Goal: Complete application form

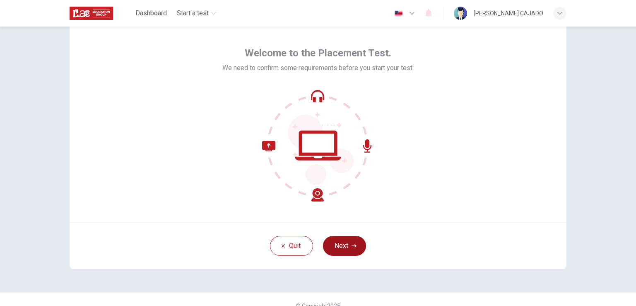
scroll to position [39, 0]
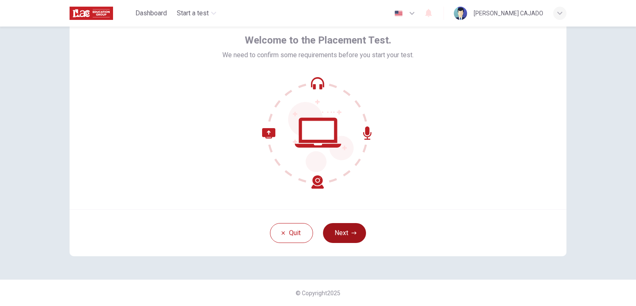
click at [343, 232] on button "Next" at bounding box center [344, 233] width 43 height 20
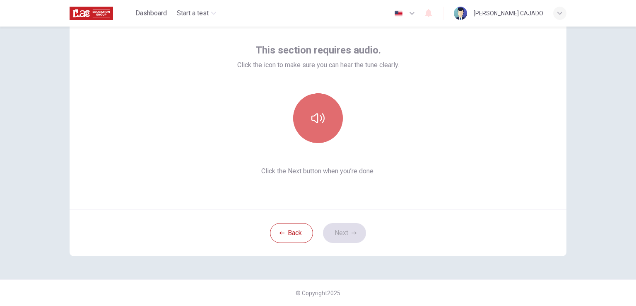
click at [328, 98] on button "button" at bounding box center [318, 118] width 50 height 50
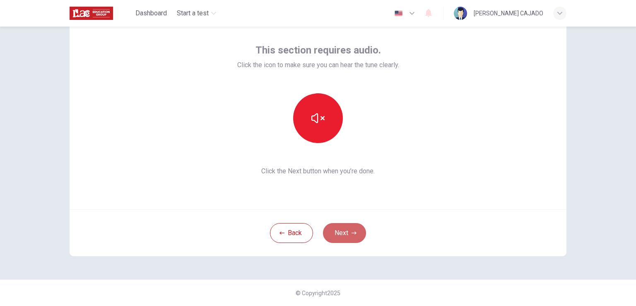
drag, startPoint x: 326, startPoint y: 233, endPoint x: 313, endPoint y: 222, distance: 16.5
click at [326, 233] on button "Next" at bounding box center [344, 233] width 43 height 20
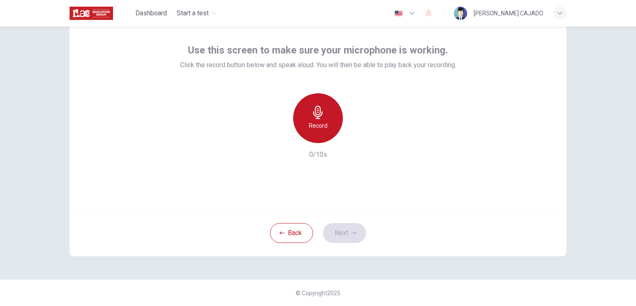
click at [310, 121] on h6 "Record" at bounding box center [318, 126] width 19 height 10
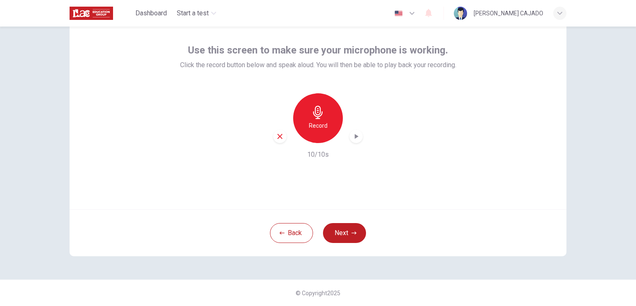
click at [352, 136] on icon "button" at bounding box center [356, 136] width 8 height 8
click at [354, 133] on icon "button" at bounding box center [356, 136] width 8 height 8
click at [357, 235] on button "Next" at bounding box center [344, 233] width 43 height 20
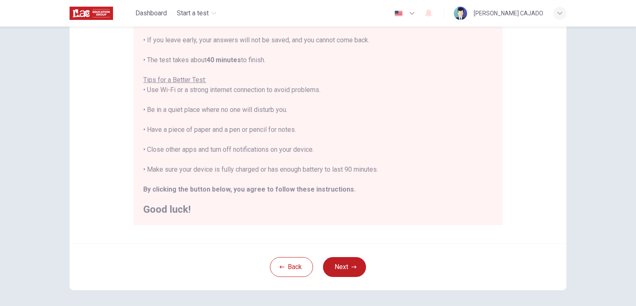
scroll to position [122, 0]
click at [338, 262] on button "Next" at bounding box center [344, 266] width 43 height 20
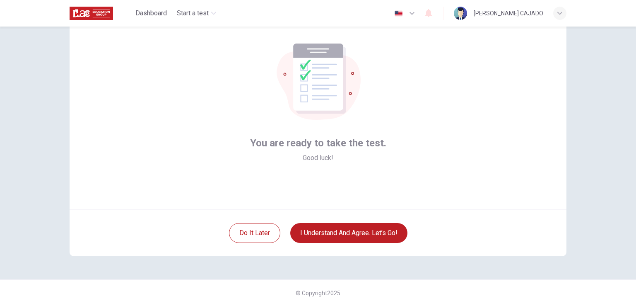
scroll to position [0, 0]
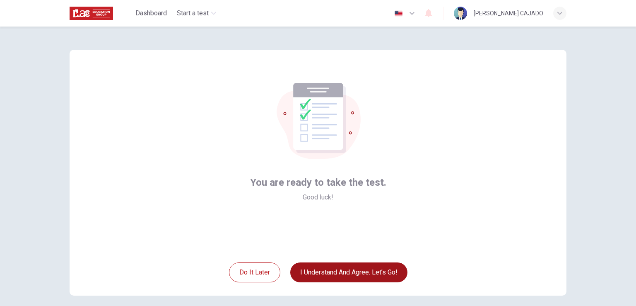
click at [341, 275] on button "I understand and agree. Let’s go!" at bounding box center [348, 272] width 117 height 20
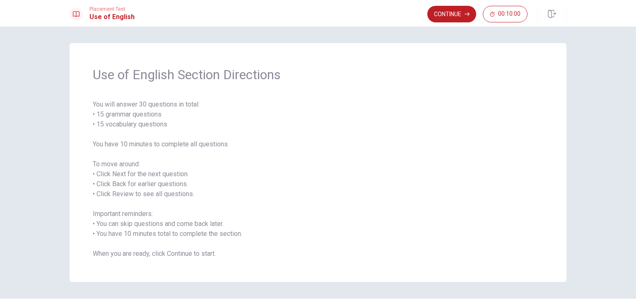
click at [429, 16] on button "Continue" at bounding box center [451, 14] width 49 height 17
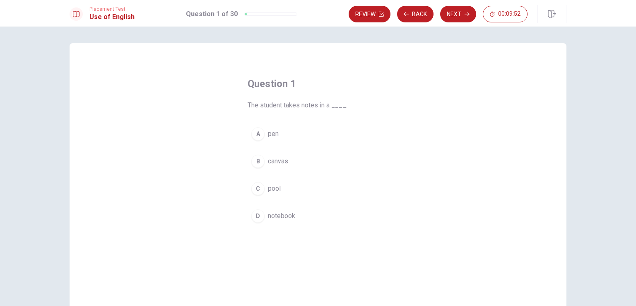
click at [280, 215] on span "notebook" at bounding box center [281, 216] width 27 height 10
click at [461, 12] on button "Next" at bounding box center [458, 14] width 36 height 17
click at [282, 135] on span "the bus" at bounding box center [279, 134] width 22 height 10
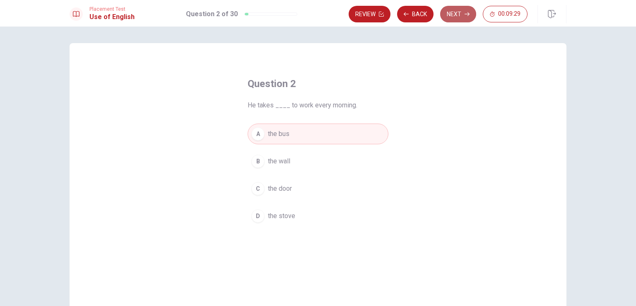
click at [460, 12] on button "Next" at bounding box center [458, 14] width 36 height 17
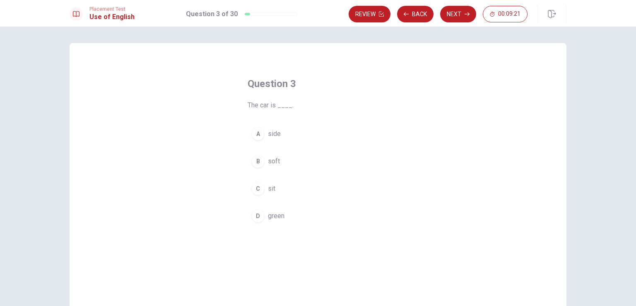
click at [275, 215] on span "green" at bounding box center [276, 216] width 17 height 10
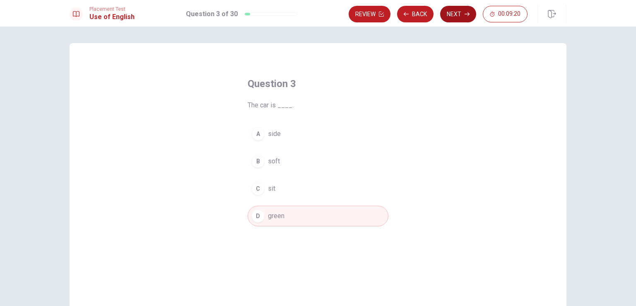
click at [459, 17] on button "Next" at bounding box center [458, 14] width 36 height 17
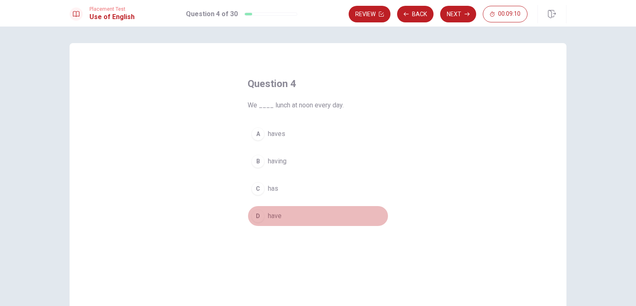
click at [275, 217] on span "have" at bounding box center [275, 216] width 14 height 10
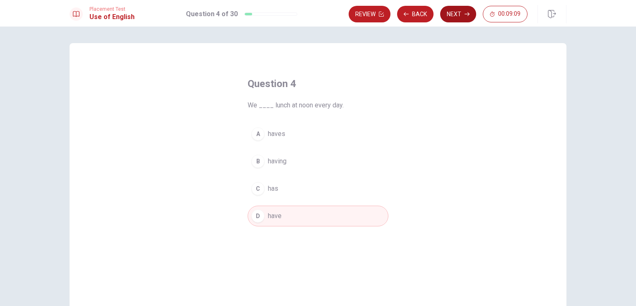
click at [458, 12] on button "Next" at bounding box center [458, 14] width 36 height 17
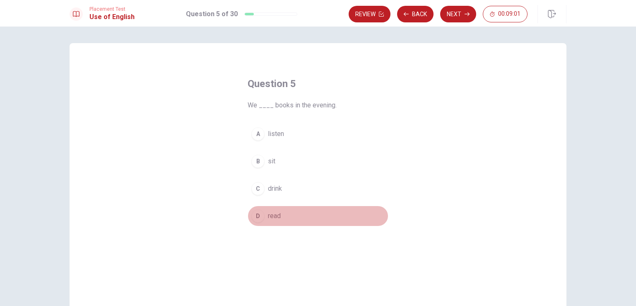
click at [280, 215] on button "D read" at bounding box center [318, 215] width 141 height 21
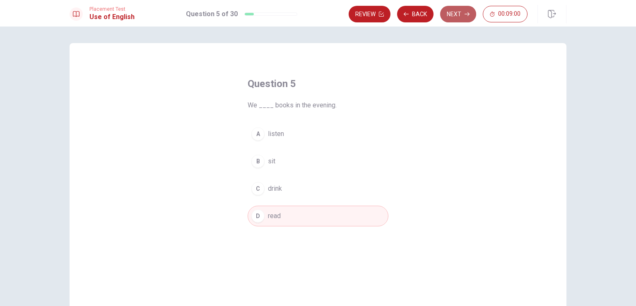
click at [467, 12] on icon "button" at bounding box center [467, 14] width 5 height 5
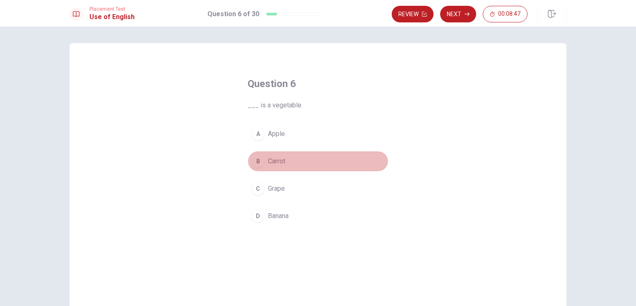
click at [273, 163] on span "Carrot" at bounding box center [276, 161] width 17 height 10
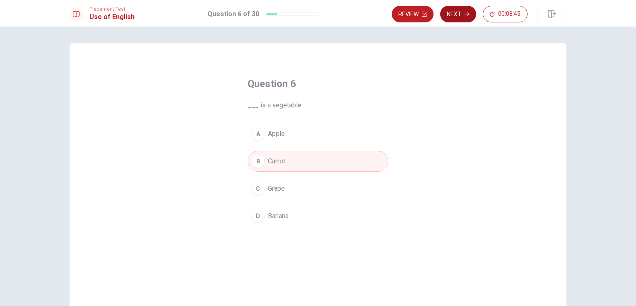
click at [455, 17] on button "Next" at bounding box center [458, 14] width 36 height 17
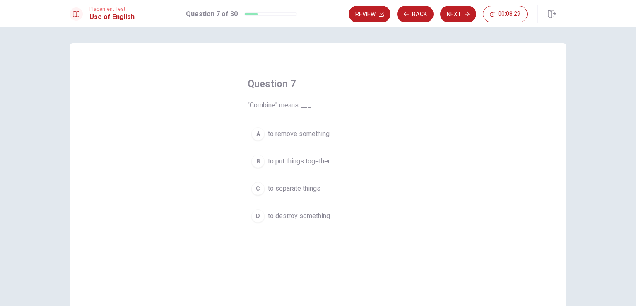
click at [294, 164] on span "to put things together" at bounding box center [299, 161] width 62 height 10
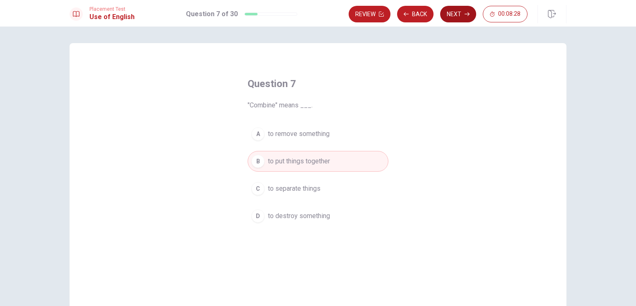
click at [456, 14] on button "Next" at bounding box center [458, 14] width 36 height 17
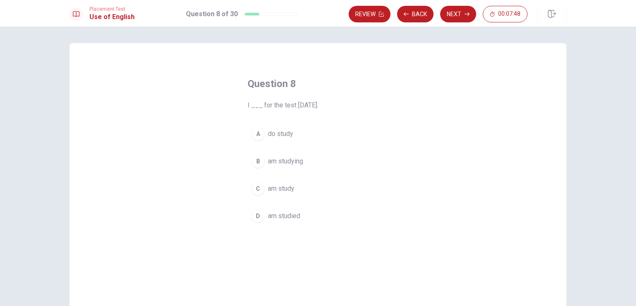
click at [290, 161] on span "am studying" at bounding box center [285, 161] width 35 height 10
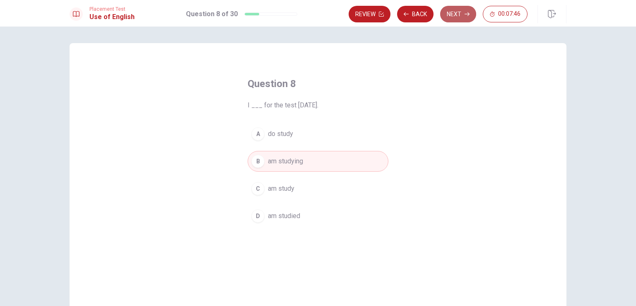
click at [451, 17] on button "Next" at bounding box center [458, 14] width 36 height 17
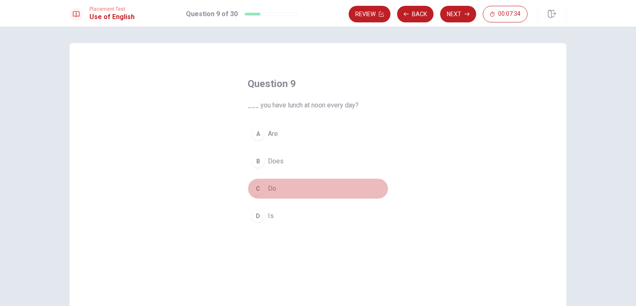
click at [272, 188] on span "Do" at bounding box center [272, 188] width 8 height 10
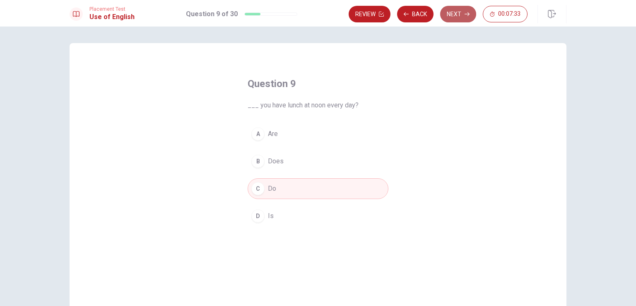
click at [461, 9] on button "Next" at bounding box center [458, 14] width 36 height 17
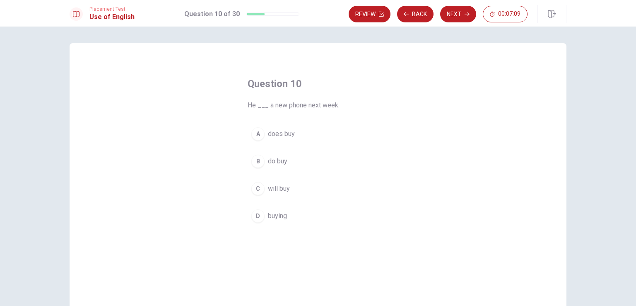
click at [282, 191] on span "will buy" at bounding box center [279, 188] width 22 height 10
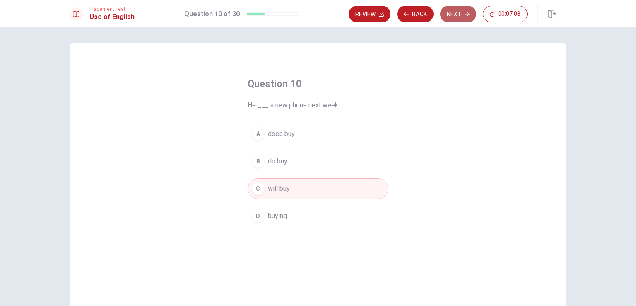
click at [455, 16] on button "Next" at bounding box center [458, 14] width 36 height 17
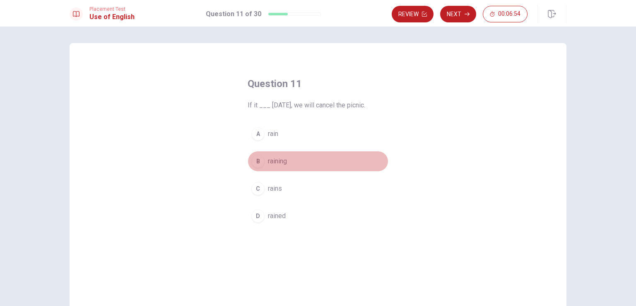
click at [278, 162] on span "raining" at bounding box center [277, 161] width 19 height 10
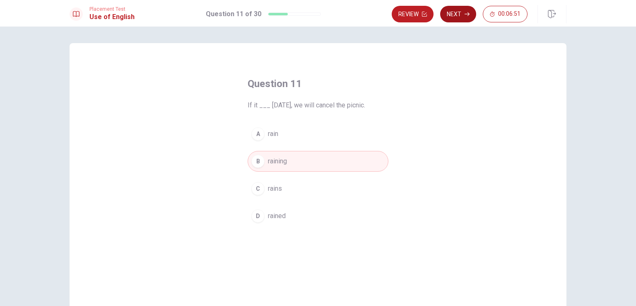
click at [453, 14] on button "Next" at bounding box center [458, 14] width 36 height 17
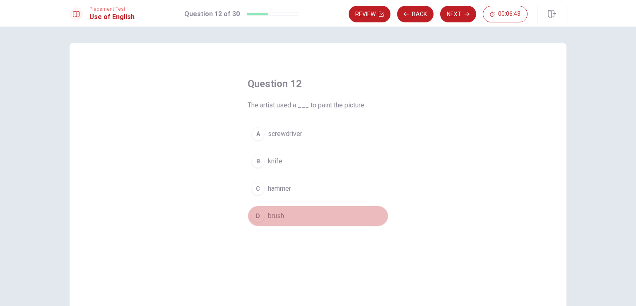
click at [275, 211] on span "brush" at bounding box center [276, 216] width 16 height 10
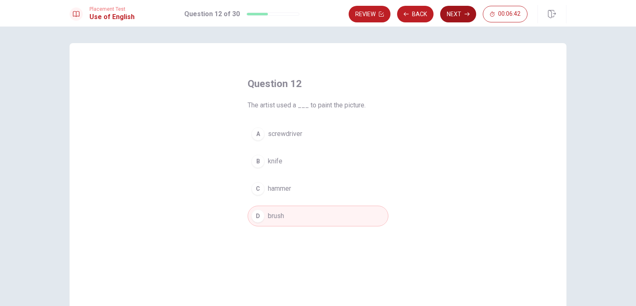
click at [457, 13] on button "Next" at bounding box center [458, 14] width 36 height 17
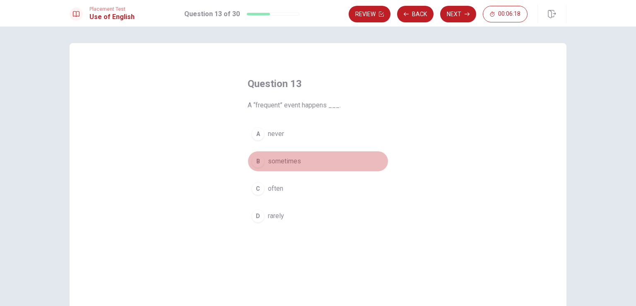
click at [282, 157] on span "sometimes" at bounding box center [284, 161] width 33 height 10
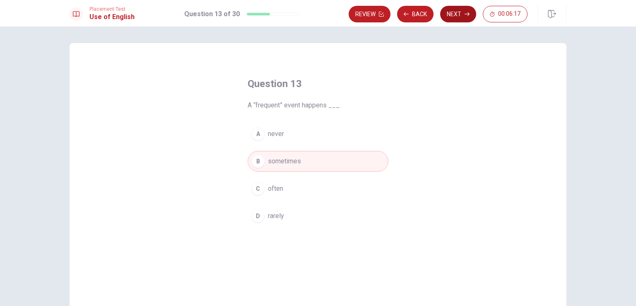
click at [456, 15] on button "Next" at bounding box center [458, 14] width 36 height 17
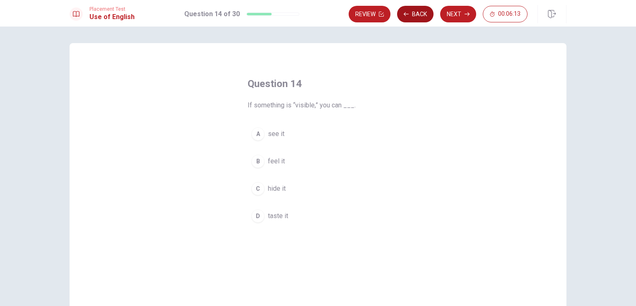
click at [427, 12] on button "Back" at bounding box center [415, 14] width 36 height 17
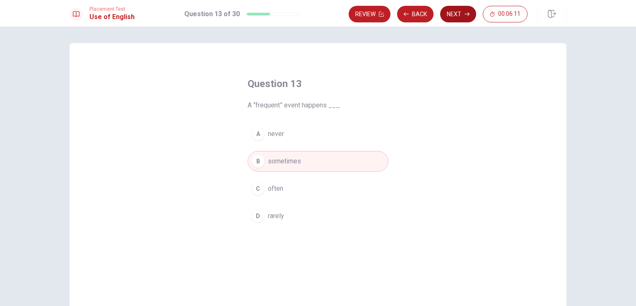
click at [453, 10] on button "Next" at bounding box center [458, 14] width 36 height 17
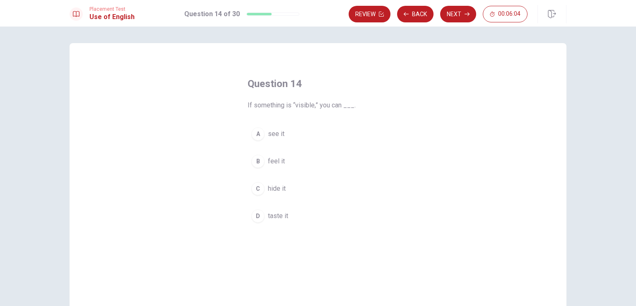
click at [275, 133] on span "see it" at bounding box center [276, 134] width 17 height 10
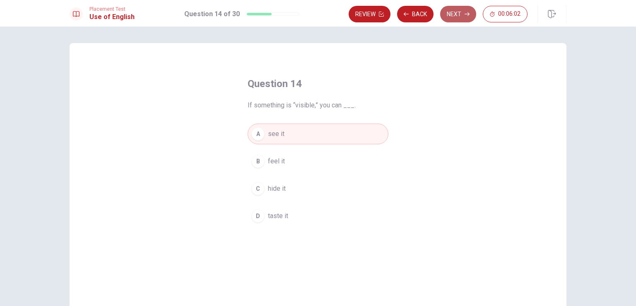
click at [464, 17] on button "Next" at bounding box center [458, 14] width 36 height 17
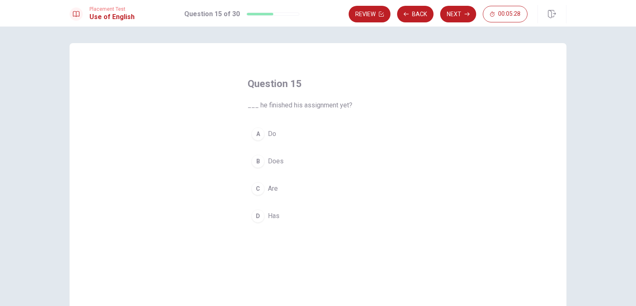
click at [272, 217] on span "Has" at bounding box center [274, 216] width 12 height 10
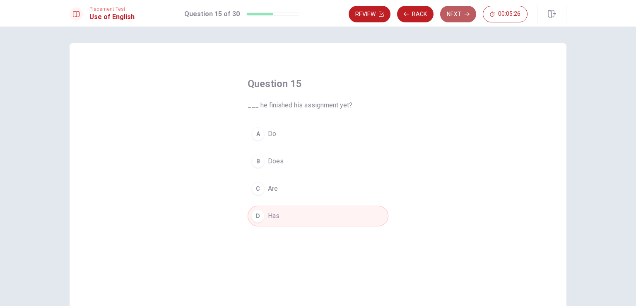
click at [470, 13] on button "Next" at bounding box center [458, 14] width 36 height 17
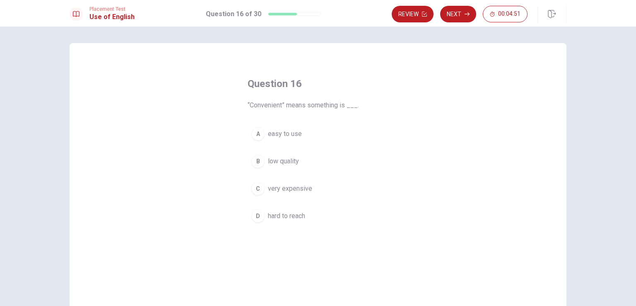
click at [291, 136] on span "easy to use" at bounding box center [285, 134] width 34 height 10
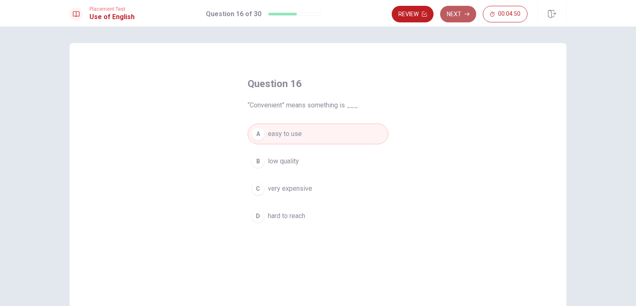
click at [456, 19] on button "Next" at bounding box center [458, 14] width 36 height 17
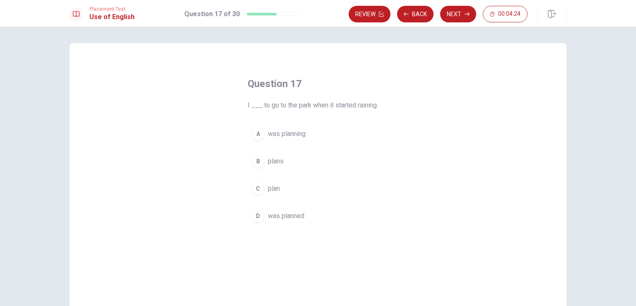
click at [292, 132] on span "was planning" at bounding box center [287, 134] width 38 height 10
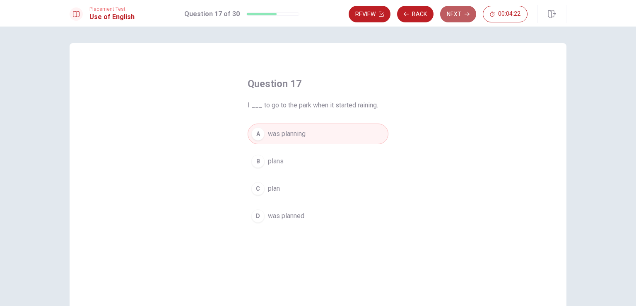
click at [447, 14] on button "Next" at bounding box center [458, 14] width 36 height 17
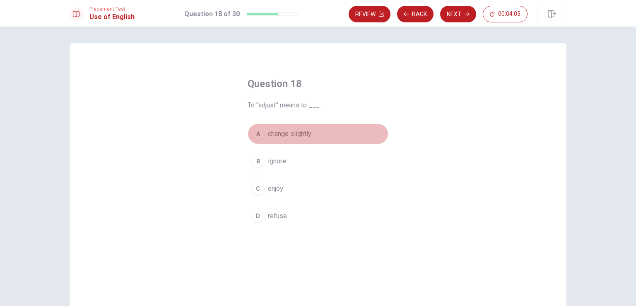
click at [291, 137] on span "change slightly" at bounding box center [289, 134] width 43 height 10
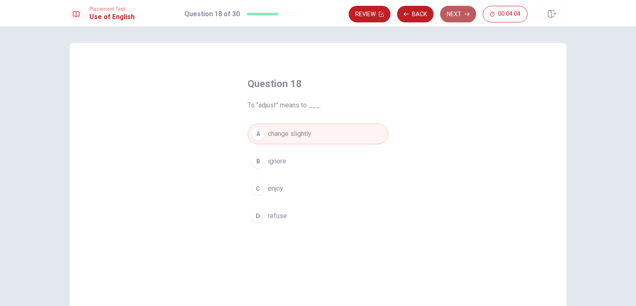
click at [454, 13] on button "Next" at bounding box center [458, 14] width 36 height 17
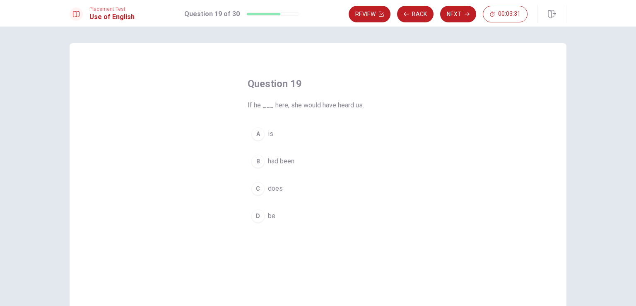
click at [288, 161] on span "had been" at bounding box center [281, 161] width 27 height 10
click at [464, 14] on button "Next" at bounding box center [458, 14] width 36 height 17
click at [280, 135] on span "going" at bounding box center [276, 134] width 16 height 10
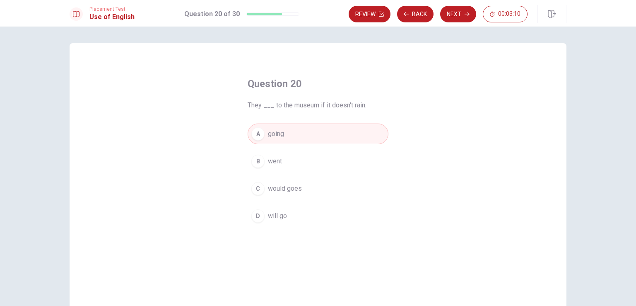
click at [466, 12] on icon "button" at bounding box center [467, 14] width 5 height 5
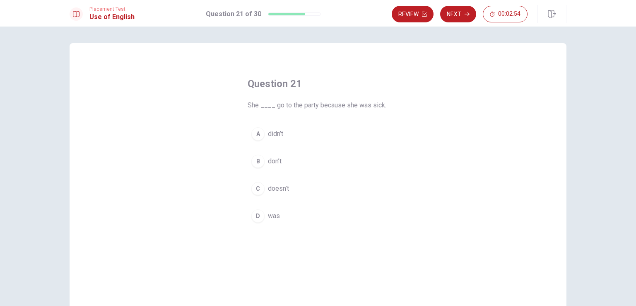
click at [282, 189] on span "doesn’t" at bounding box center [278, 188] width 21 height 10
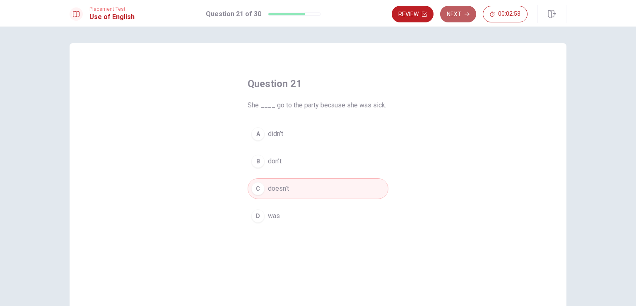
click at [461, 12] on button "Next" at bounding box center [458, 14] width 36 height 17
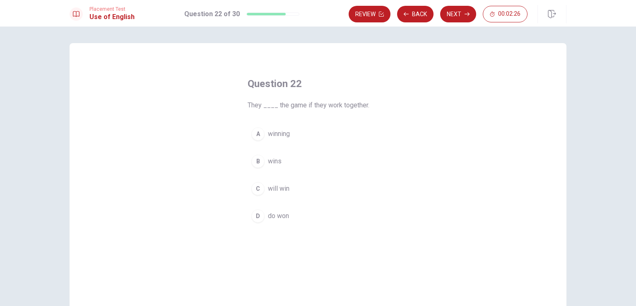
click at [285, 188] on span "will win" at bounding box center [279, 188] width 22 height 10
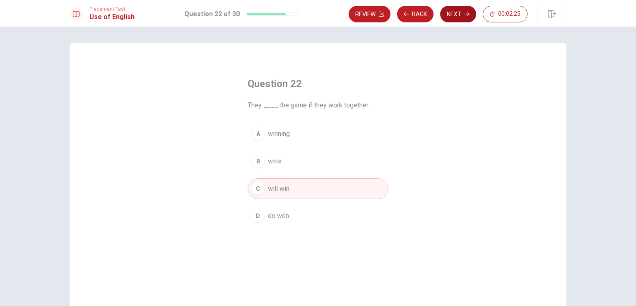
click at [453, 11] on button "Next" at bounding box center [458, 14] width 36 height 17
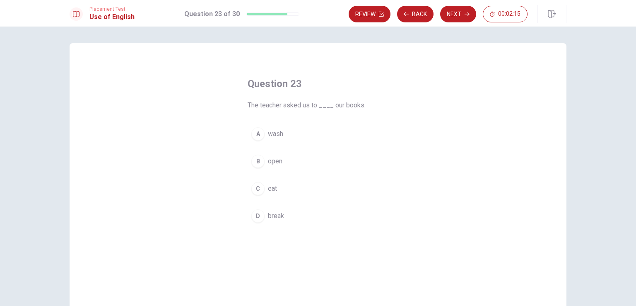
click at [278, 162] on span "open" at bounding box center [275, 161] width 14 height 10
click at [460, 13] on button "Next" at bounding box center [458, 14] width 36 height 17
click at [279, 134] on span "generous" at bounding box center [281, 134] width 27 height 10
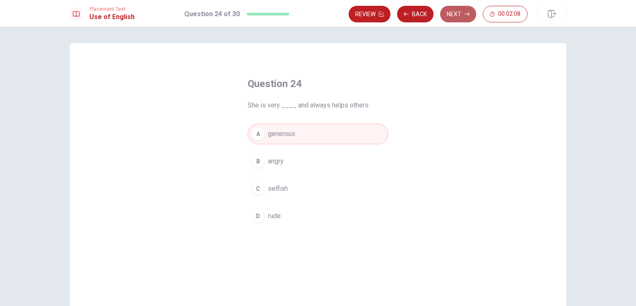
click at [461, 13] on button "Next" at bounding box center [458, 14] width 36 height 17
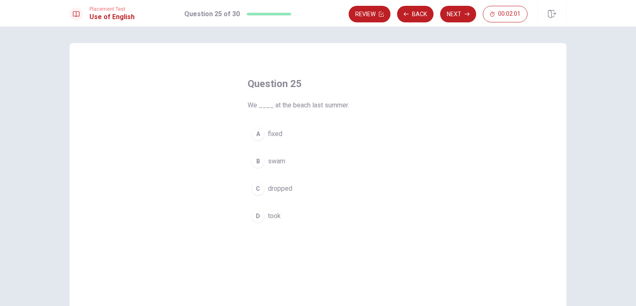
click at [269, 161] on span "swam" at bounding box center [276, 161] width 17 height 10
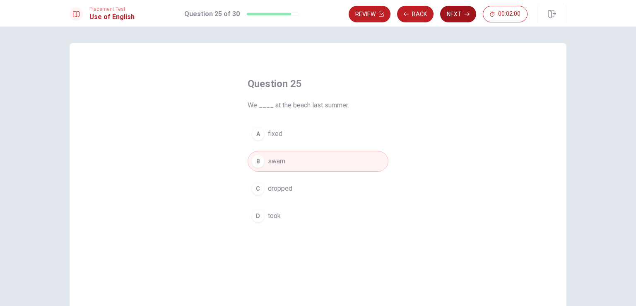
click at [452, 16] on button "Next" at bounding box center [458, 14] width 36 height 17
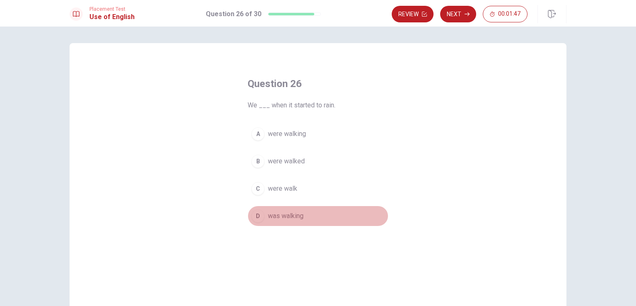
click at [293, 217] on span "was walking" at bounding box center [286, 216] width 36 height 10
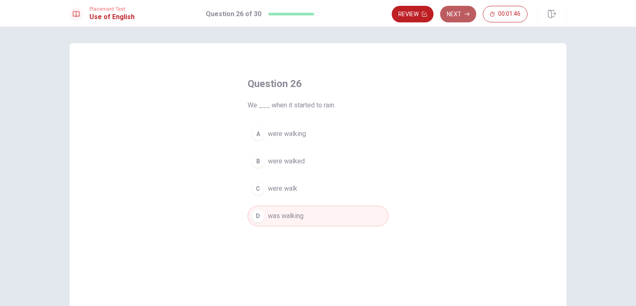
click at [451, 13] on button "Next" at bounding box center [458, 14] width 36 height 17
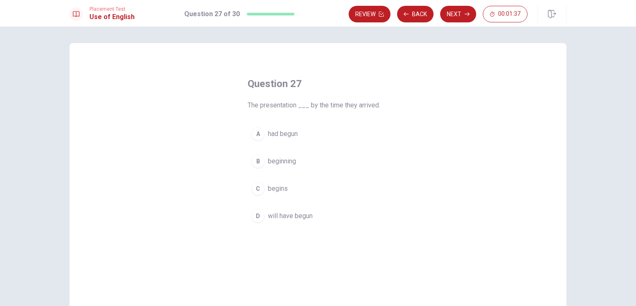
click at [293, 135] on span "had begun" at bounding box center [283, 134] width 30 height 10
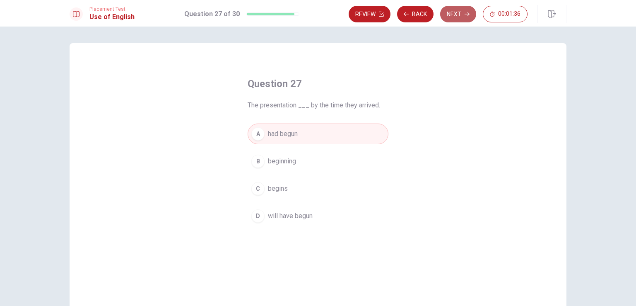
click at [456, 10] on button "Next" at bounding box center [458, 14] width 36 height 17
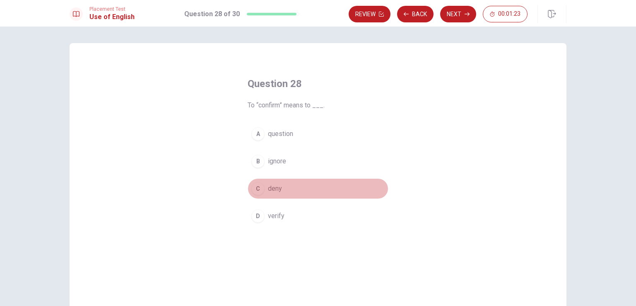
click at [270, 186] on span "deny" at bounding box center [275, 188] width 14 height 10
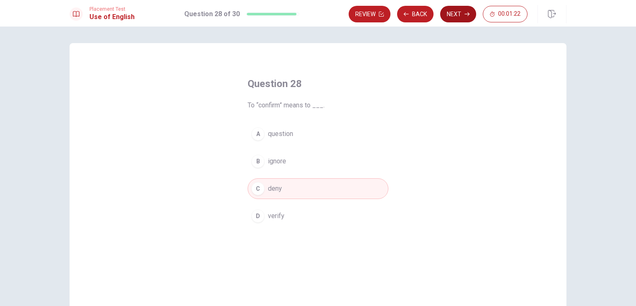
click at [451, 12] on button "Next" at bounding box center [458, 14] width 36 height 17
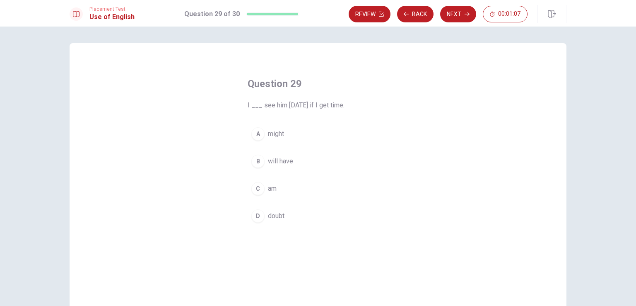
click at [272, 189] on span "am" at bounding box center [272, 188] width 9 height 10
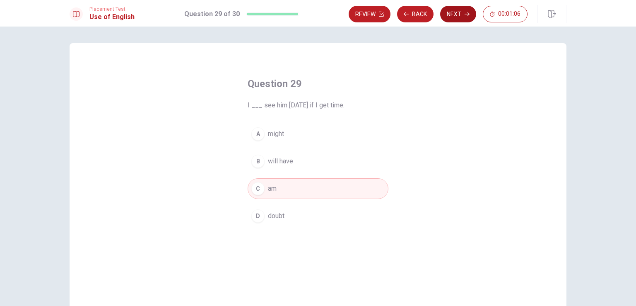
click at [452, 15] on button "Next" at bounding box center [458, 14] width 36 height 17
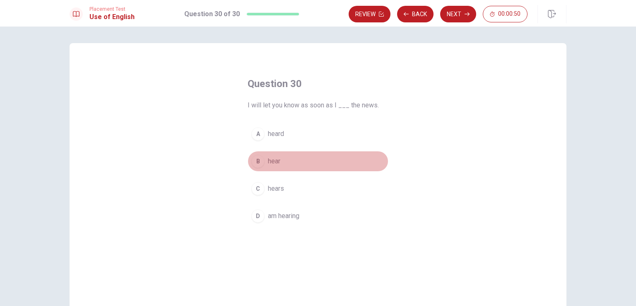
click at [271, 162] on span "hear" at bounding box center [274, 161] width 12 height 10
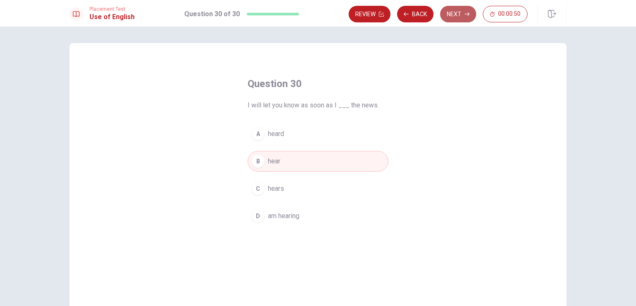
click at [452, 15] on button "Next" at bounding box center [458, 14] width 36 height 17
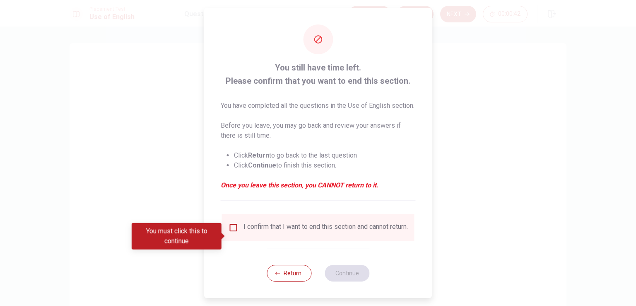
click at [232, 232] on input "You must click this to continue" at bounding box center [234, 227] width 10 height 10
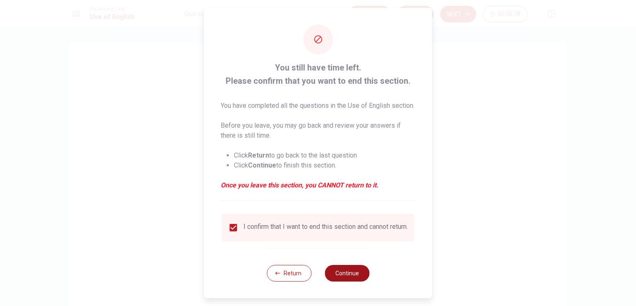
click at [347, 281] on button "Continue" at bounding box center [347, 273] width 45 height 17
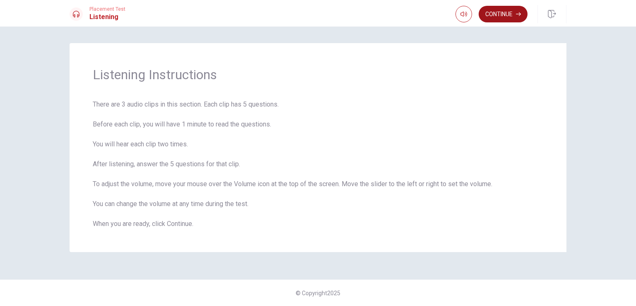
click at [523, 19] on button "Continue" at bounding box center [503, 14] width 49 height 17
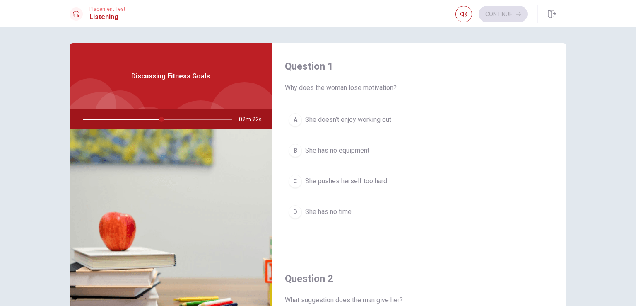
click at [340, 210] on span "She has no time" at bounding box center [328, 212] width 46 height 10
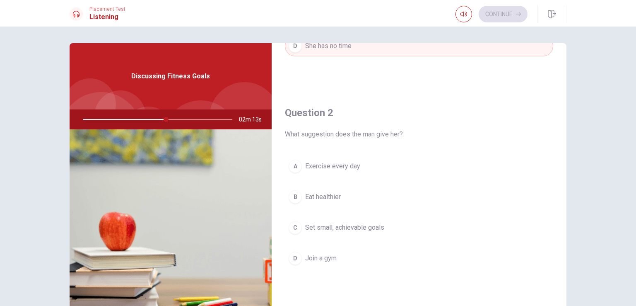
scroll to position [207, 0]
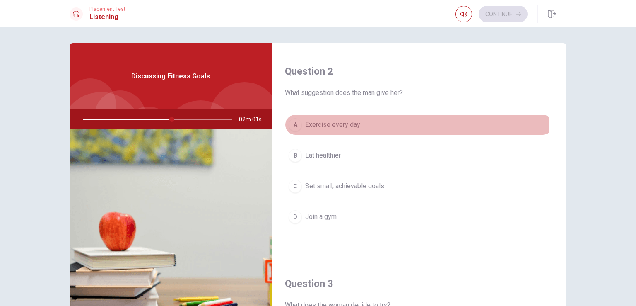
click at [325, 126] on span "Exercise every day" at bounding box center [332, 125] width 55 height 10
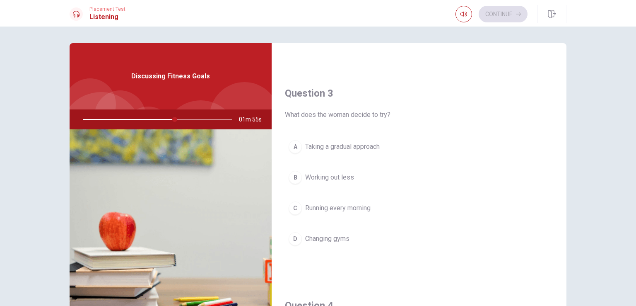
scroll to position [414, 0]
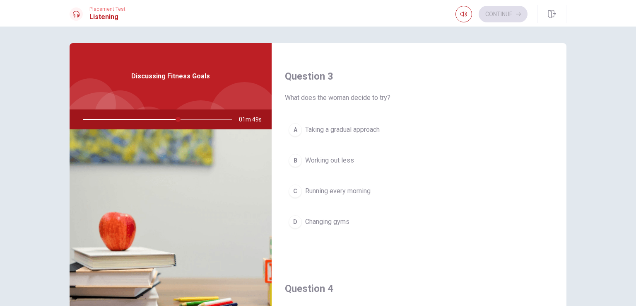
drag, startPoint x: 175, startPoint y: 119, endPoint x: 158, endPoint y: 118, distance: 16.6
click at [158, 118] on div at bounding box center [156, 119] width 166 height 20
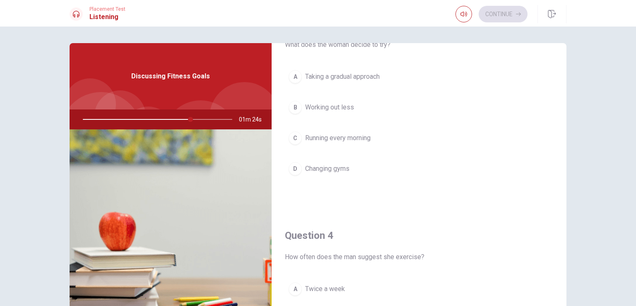
scroll to position [456, 0]
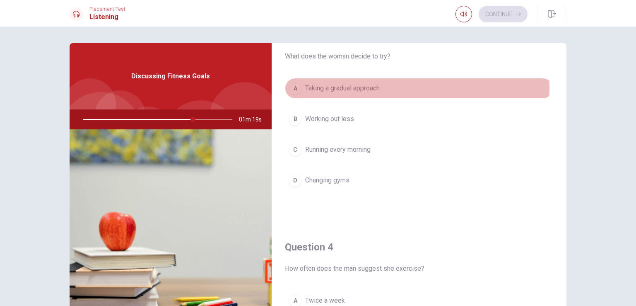
click at [363, 86] on span "Taking a gradual approach" at bounding box center [342, 88] width 75 height 10
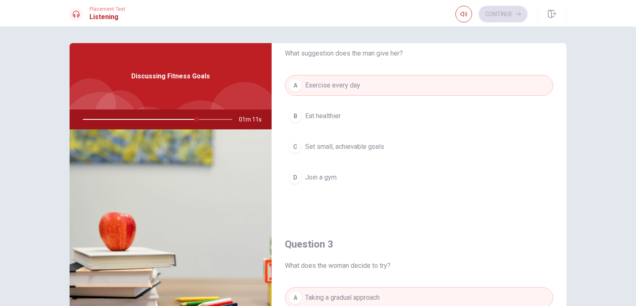
scroll to position [248, 0]
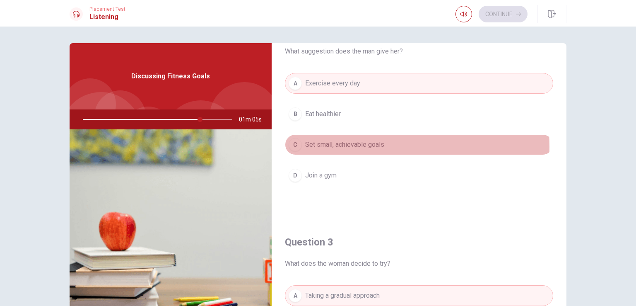
click at [350, 145] on span "Set small, achievable goals" at bounding box center [344, 145] width 79 height 10
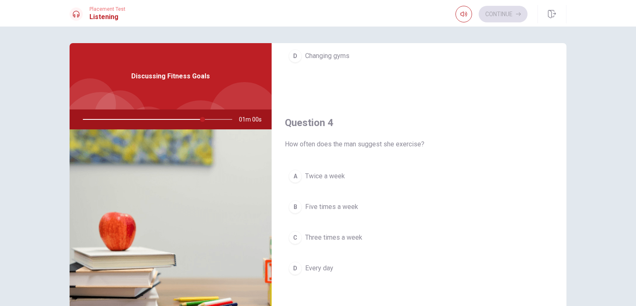
scroll to position [621, 0]
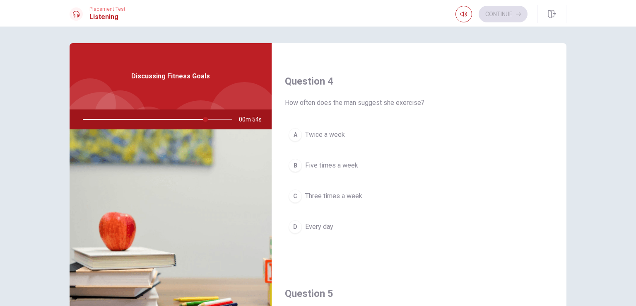
click at [318, 224] on span "Every day" at bounding box center [319, 227] width 28 height 10
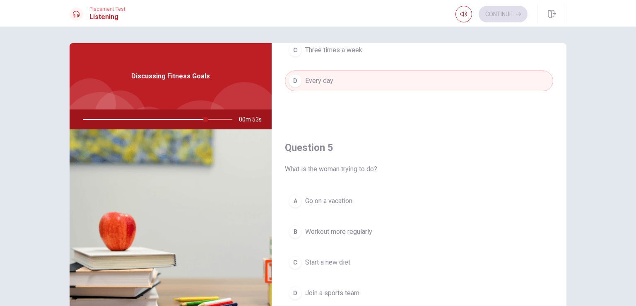
scroll to position [769, 0]
click at [348, 288] on span "Join a sports team" at bounding box center [332, 291] width 54 height 10
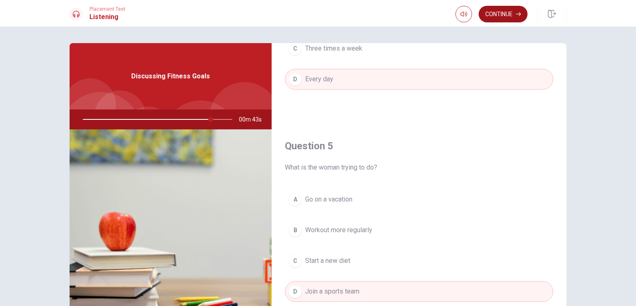
click at [506, 15] on button "Continue" at bounding box center [503, 14] width 49 height 17
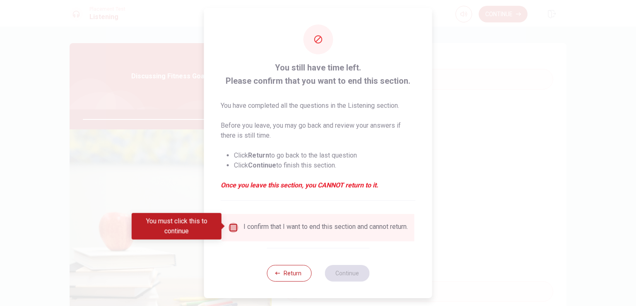
click at [234, 225] on input "You must click this to continue" at bounding box center [234, 227] width 10 height 10
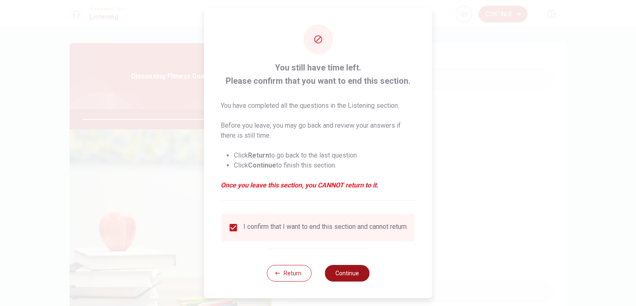
click at [340, 278] on button "Continue" at bounding box center [347, 273] width 45 height 17
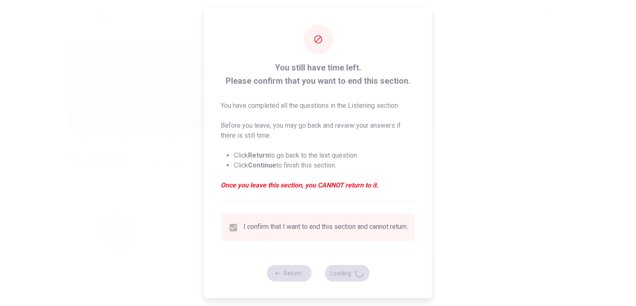
type input "87"
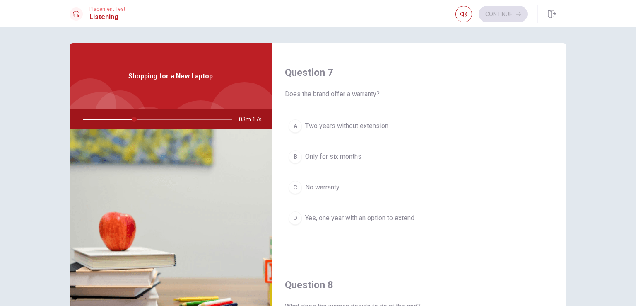
scroll to position [207, 0]
click at [369, 217] on span "Yes, one year with an option to extend" at bounding box center [359, 217] width 109 height 10
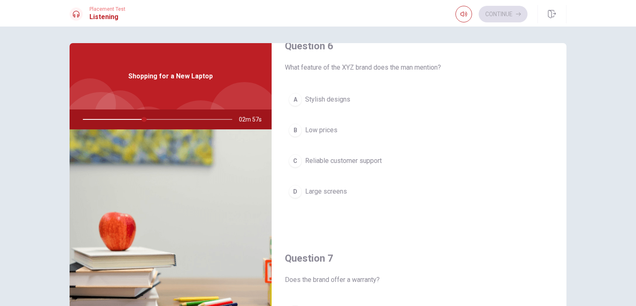
scroll to position [0, 0]
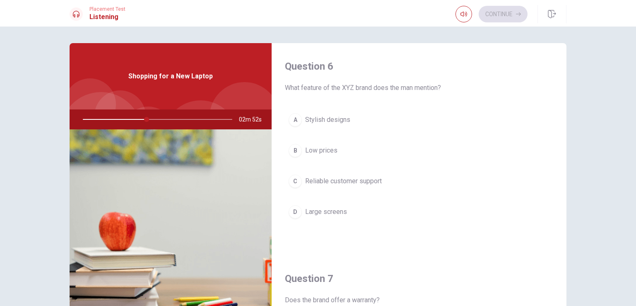
click at [353, 181] on span "Reliable customer support" at bounding box center [343, 181] width 77 height 10
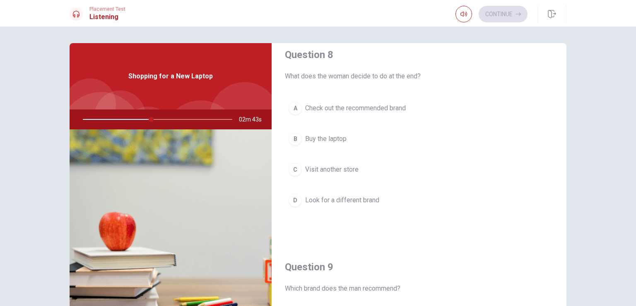
scroll to position [414, 0]
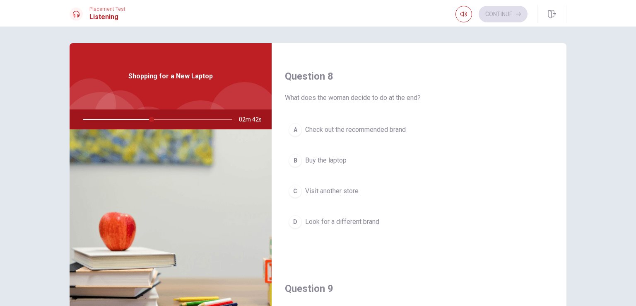
click at [337, 158] on span "Buy the laptop" at bounding box center [325, 160] width 41 height 10
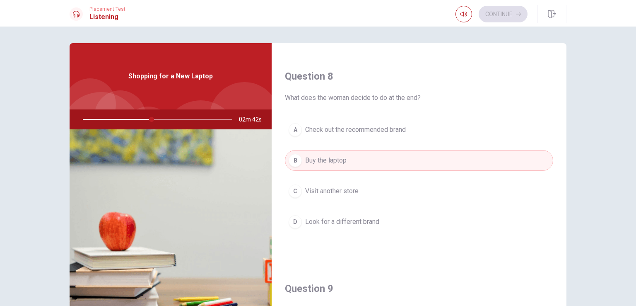
scroll to position [580, 0]
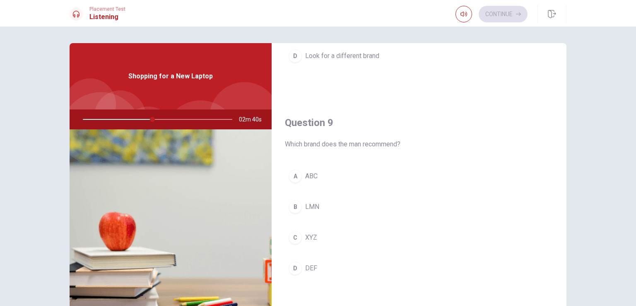
click at [310, 234] on span "XYZ" at bounding box center [311, 237] width 12 height 10
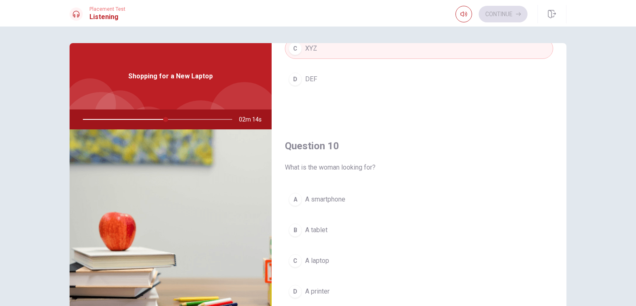
scroll to position [41, 0]
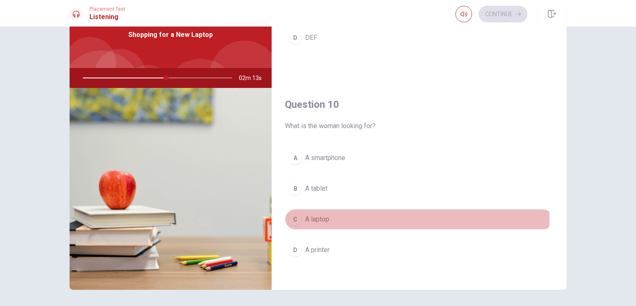
click at [311, 215] on span "A laptop" at bounding box center [317, 219] width 24 height 10
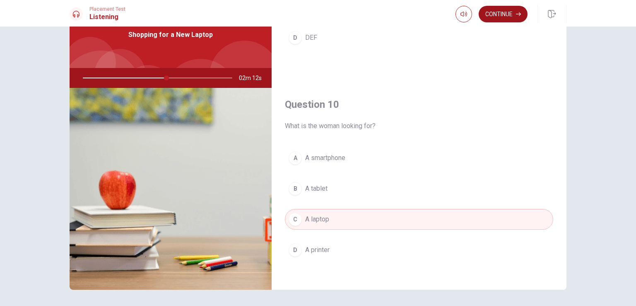
click at [497, 12] on button "Continue" at bounding box center [503, 14] width 49 height 17
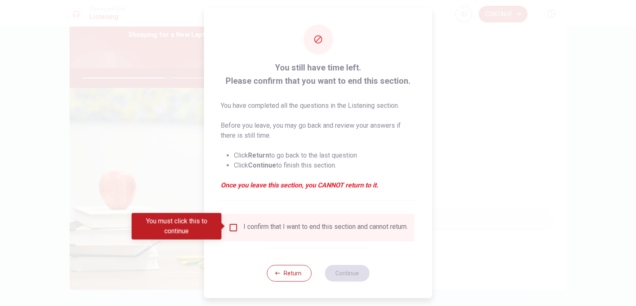
click at [236, 227] on input "You must click this to continue" at bounding box center [234, 227] width 10 height 10
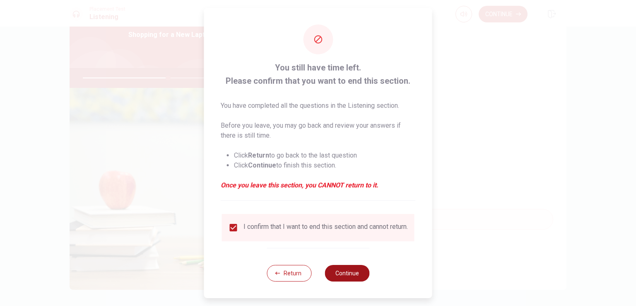
click at [344, 274] on button "Continue" at bounding box center [347, 273] width 45 height 17
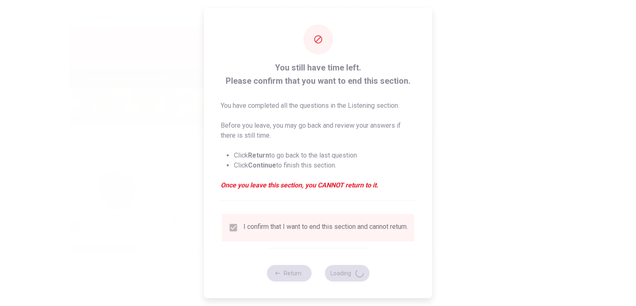
type input "58"
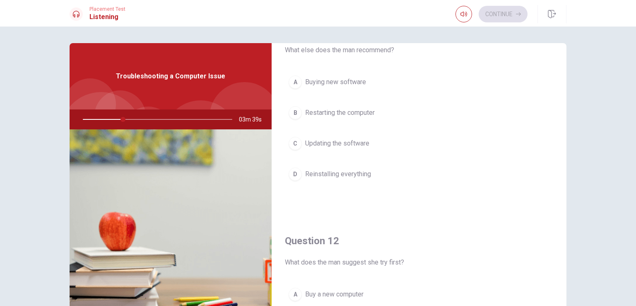
scroll to position [0, 0]
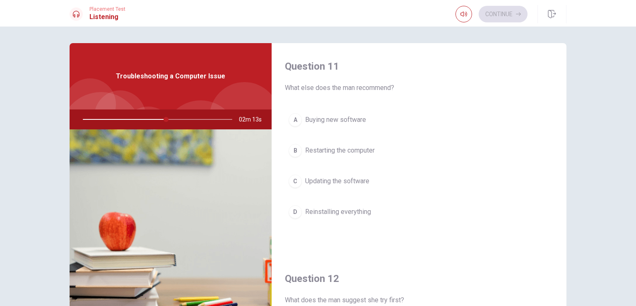
click at [359, 150] on span "Restarting the computer" at bounding box center [340, 150] width 70 height 10
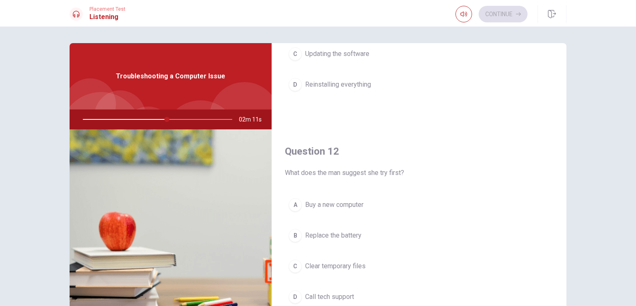
scroll to position [207, 0]
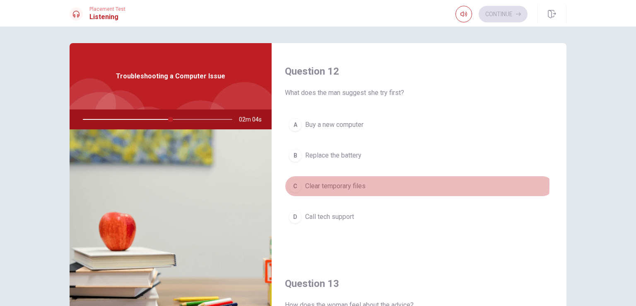
click at [346, 183] on span "Clear temporary files" at bounding box center [335, 186] width 60 height 10
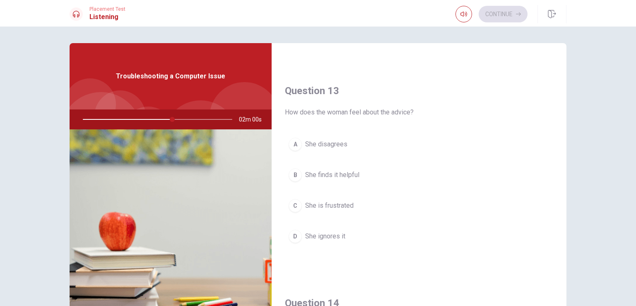
scroll to position [414, 0]
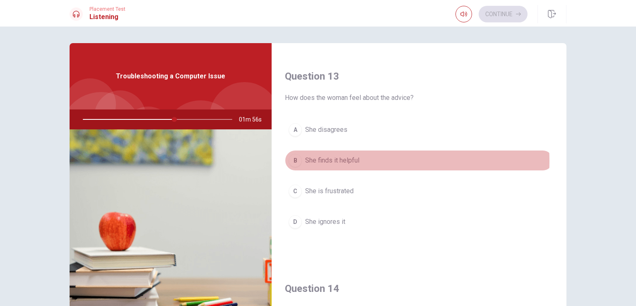
click at [350, 159] on span "She finds it helpful" at bounding box center [332, 160] width 54 height 10
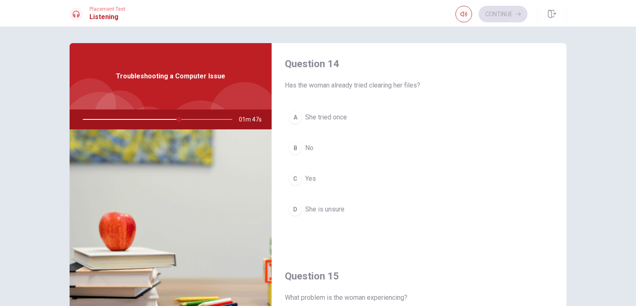
scroll to position [621, 0]
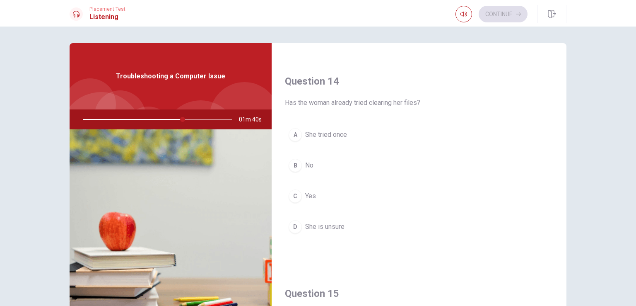
click at [333, 134] on span "She tried once" at bounding box center [326, 135] width 42 height 10
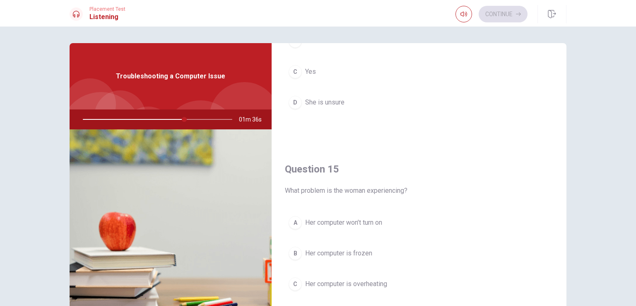
scroll to position [769, 0]
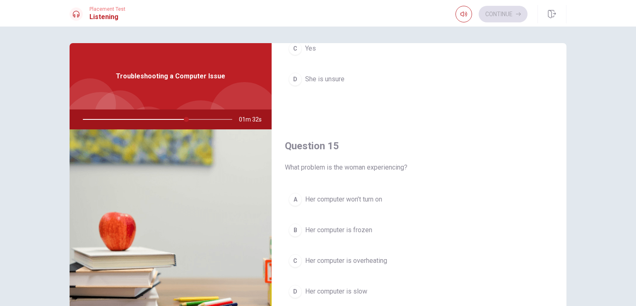
click at [350, 288] on span "Her computer is slow" at bounding box center [336, 291] width 62 height 10
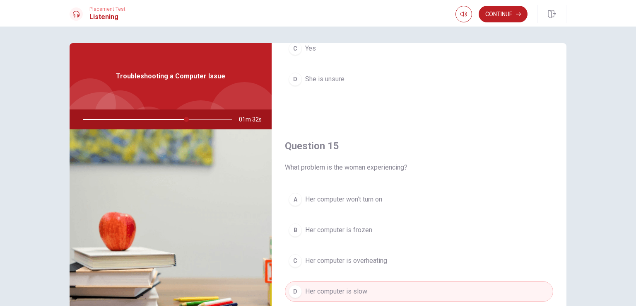
scroll to position [727, 0]
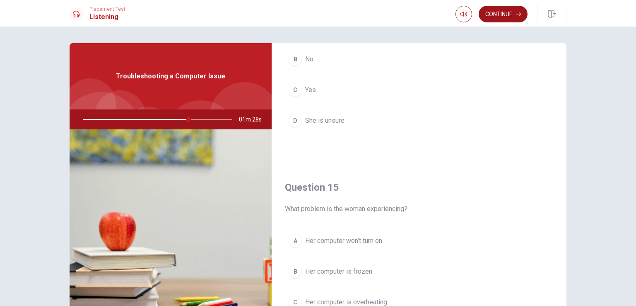
click at [511, 13] on button "Continue" at bounding box center [503, 14] width 49 height 17
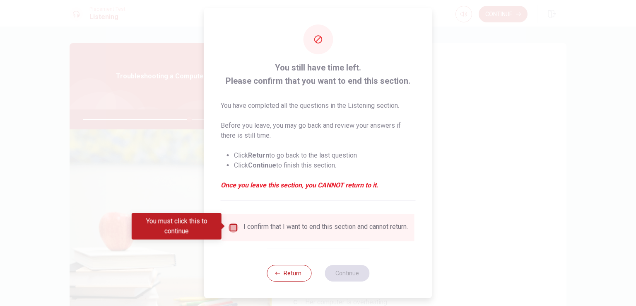
click at [235, 227] on input "You must click this to continue" at bounding box center [234, 227] width 10 height 10
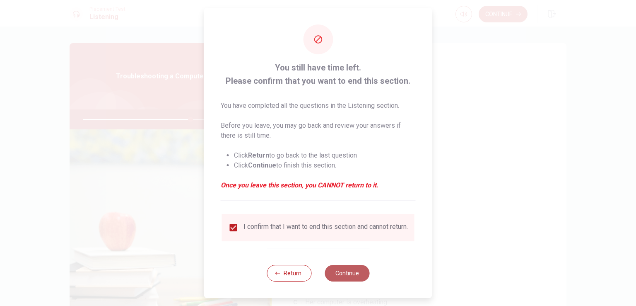
click at [355, 280] on button "Continue" at bounding box center [347, 273] width 45 height 17
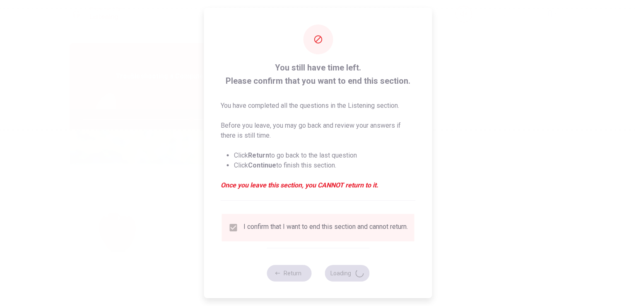
type input "73"
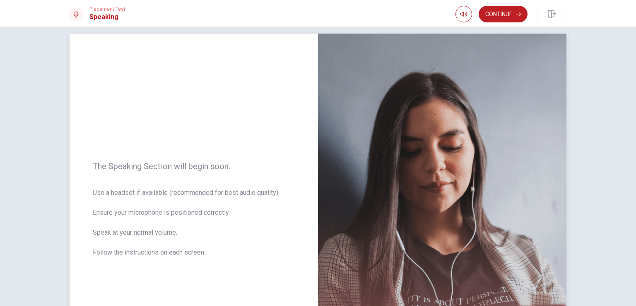
scroll to position [0, 0]
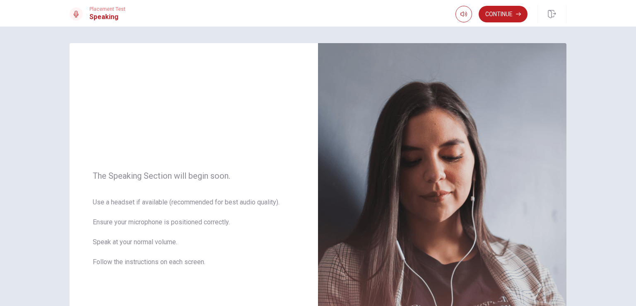
click at [509, 15] on button "Continue" at bounding box center [503, 14] width 49 height 17
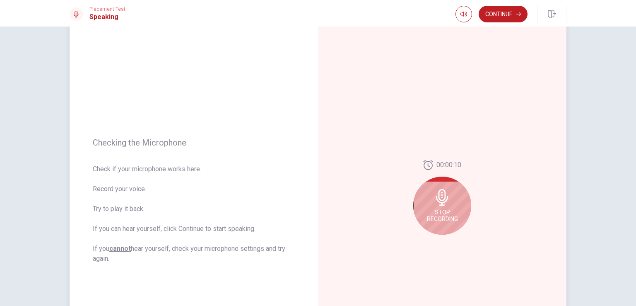
scroll to position [83, 0]
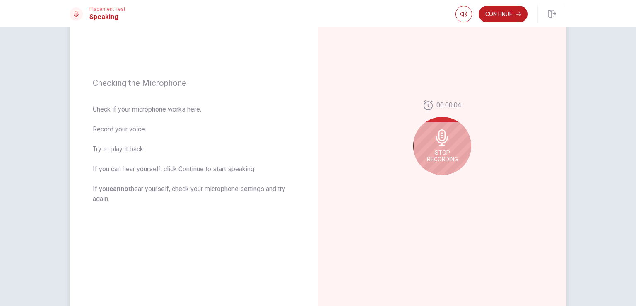
click at [451, 140] on div "Stop Recording" at bounding box center [442, 146] width 58 height 58
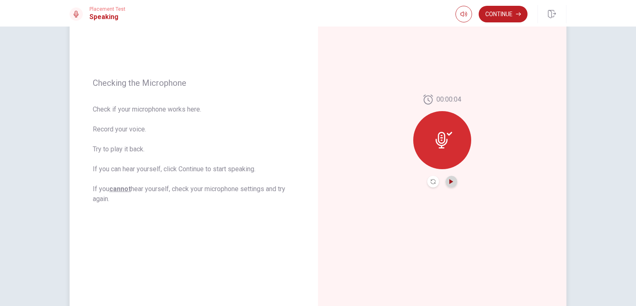
click at [449, 183] on icon "Play Audio" at bounding box center [451, 181] width 5 height 5
click at [509, 16] on button "Continue" at bounding box center [503, 14] width 49 height 17
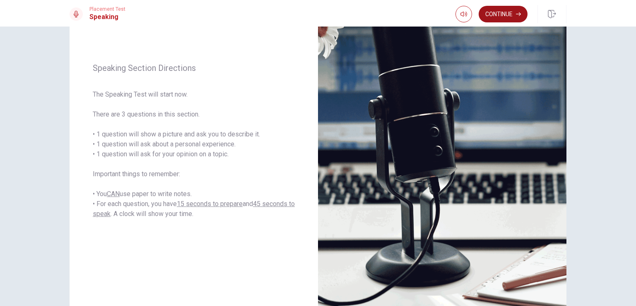
click at [510, 15] on button "Continue" at bounding box center [503, 14] width 49 height 17
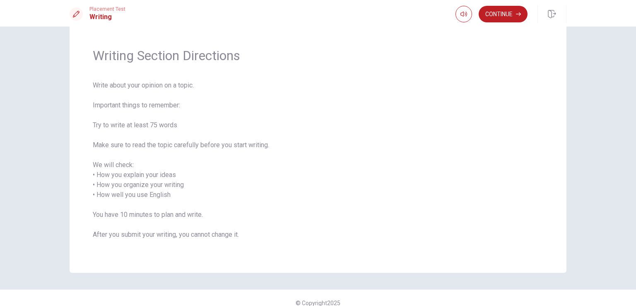
scroll to position [29, 0]
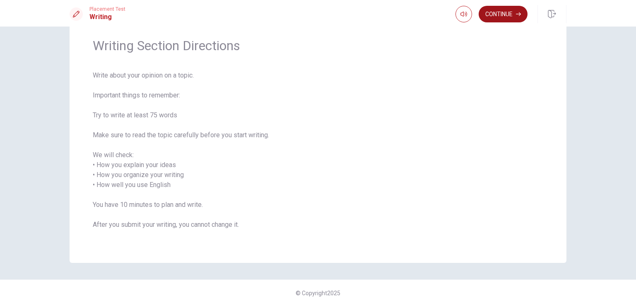
click at [518, 10] on button "Continue" at bounding box center [503, 14] width 49 height 17
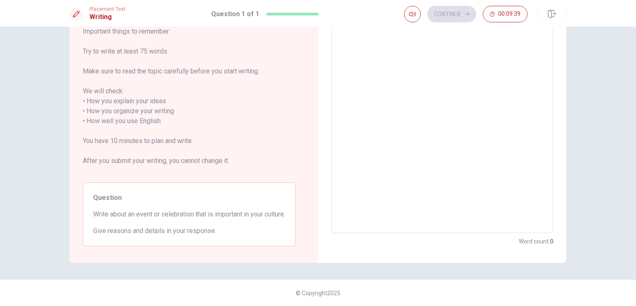
scroll to position [0, 0]
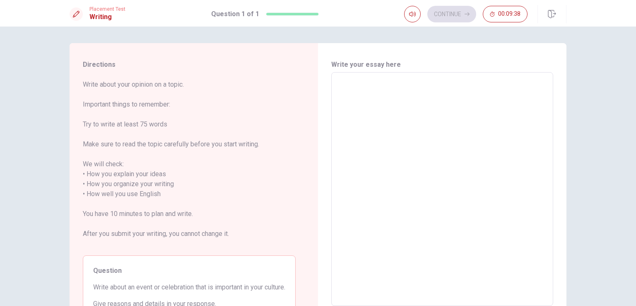
click at [412, 106] on textarea at bounding box center [442, 189] width 210 height 220
type textarea "I"
type textarea "x"
type textarea "IN"
type textarea "x"
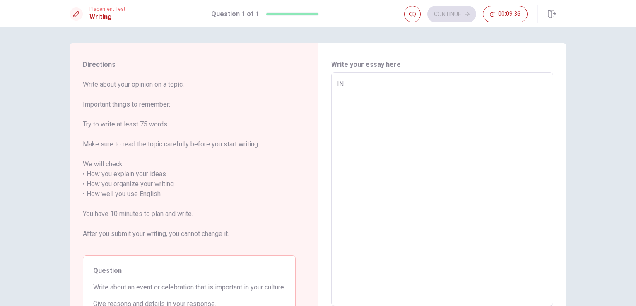
type textarea "I"
type textarea "x"
type textarea "In"
type textarea "x"
type textarea "In"
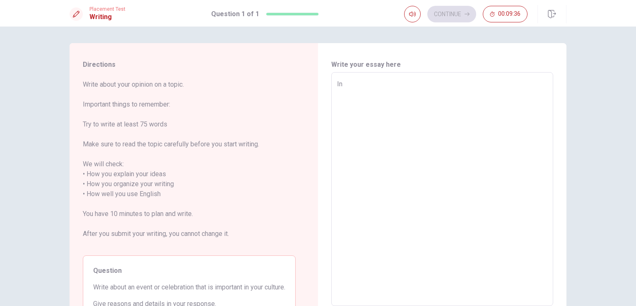
type textarea "x"
type textarea "In m"
type textarea "x"
type textarea "In my"
type textarea "x"
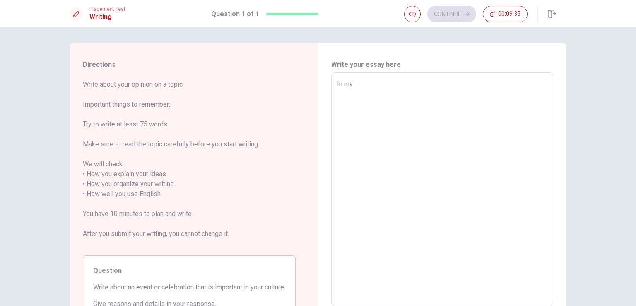
type textarea "In my"
type textarea "x"
type textarea "In my cu"
type textarea "x"
type textarea "In my cul"
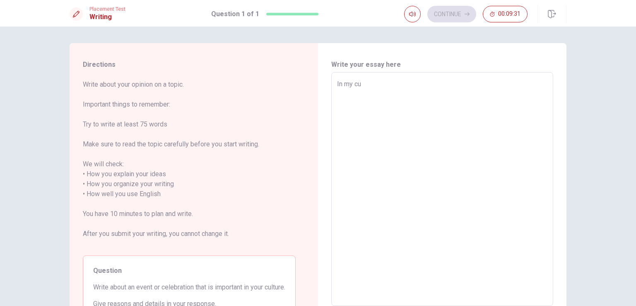
type textarea "x"
type textarea "In my cult"
type textarea "x"
type textarea "In my cultu"
type textarea "x"
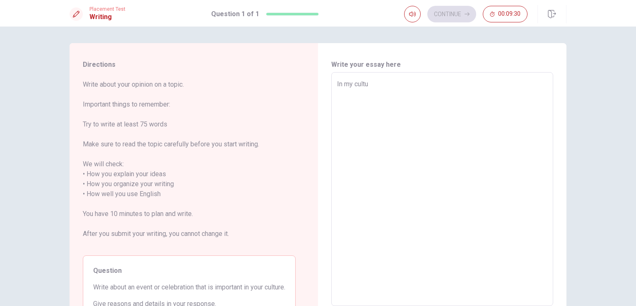
type textarea "In my cultur"
type textarea "x"
type textarea "In my culture"
type textarea "x"
type textarea "In my culture"
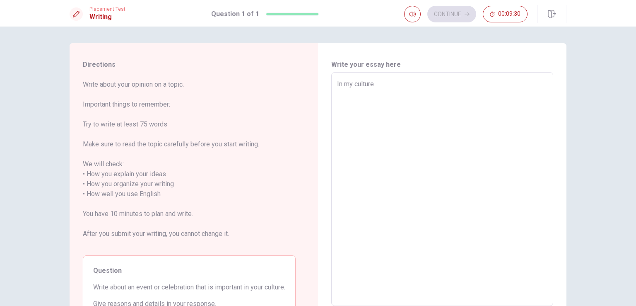
type textarea "x"
type textarea "In my culture h"
type textarea "x"
type textarea "In my culture ha"
type textarea "x"
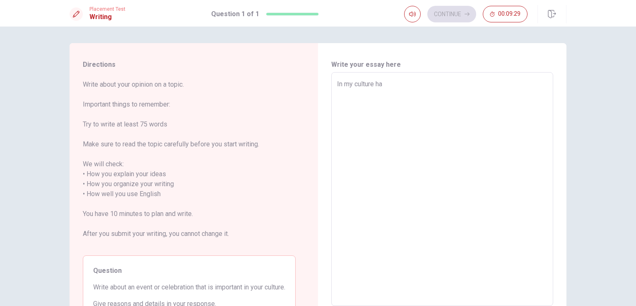
type textarea "In my culture hav"
type textarea "x"
type textarea "In my culture have"
type textarea "x"
type textarea "In my culture have"
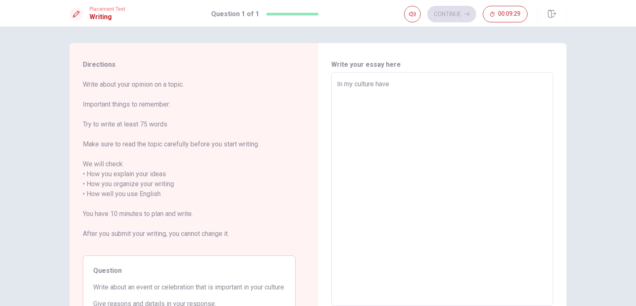
type textarea "x"
type textarea "In my culture have a"
type textarea "x"
type textarea "In my culture have a"
type textarea "x"
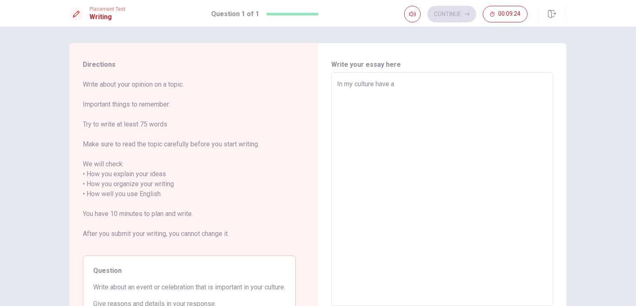
type textarea "In my culture have a S"
type textarea "x"
type textarea "In my culture have a Sa"
type textarea "x"
type textarea "In my culture have a Sai"
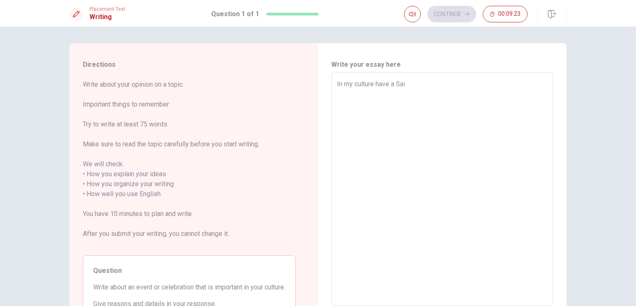
type textarea "x"
type textarea "In my culture have a [PERSON_NAME]"
type textarea "x"
type textarea "In my culture have a Sai"
type textarea "x"
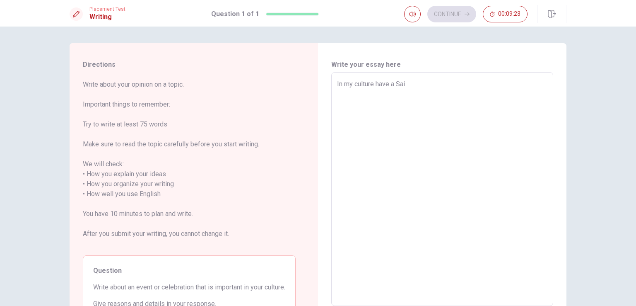
type textarea "In my culture have a Sa"
type textarea "x"
type textarea "In my culture have a S"
type textarea "x"
type textarea "In my culture have a"
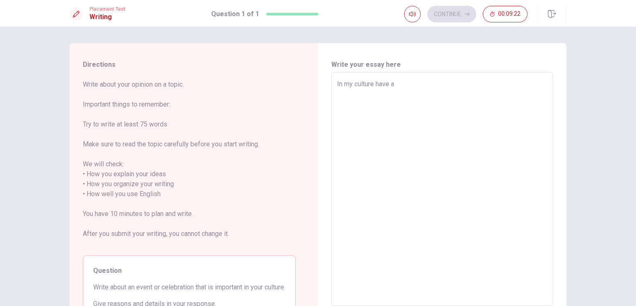
type textarea "x"
type textarea "In my culture have a p"
type textarea "x"
type textarea "In my culture have a pa"
type textarea "x"
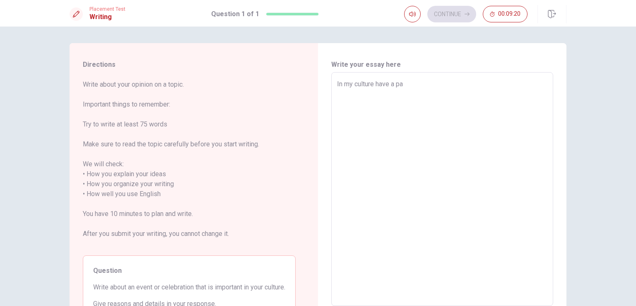
type textarea "In my culture have a p"
type textarea "x"
type textarea "In my culture have a"
type textarea "x"
type textarea "In my culture have a"
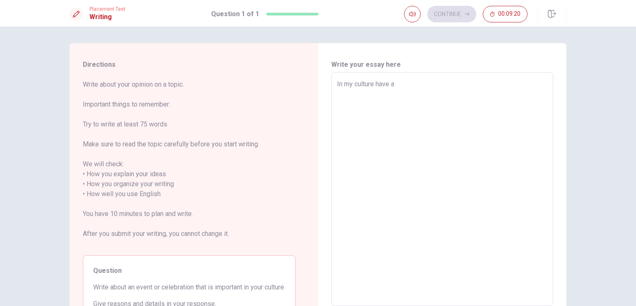
type textarea "x"
type textarea "In my culture have a"
type textarea "x"
type textarea "In my culture have a c"
type textarea "x"
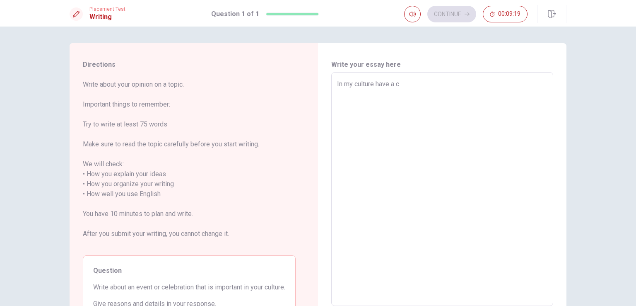
type textarea "In my culture have a ca"
type textarea "x"
type textarea "In my culture have a car"
type textarea "x"
type textarea "In my culture have a carn"
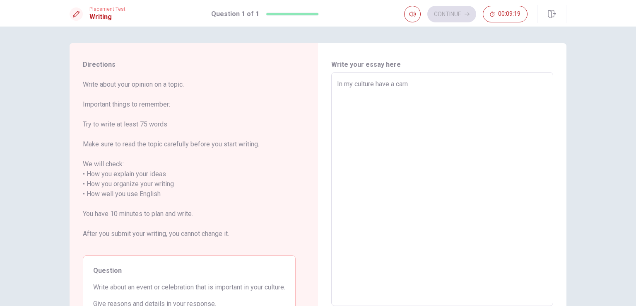
type textarea "x"
type textarea "In my culture have a carni"
type textarea "x"
type textarea "In my culture have a carniv"
type textarea "x"
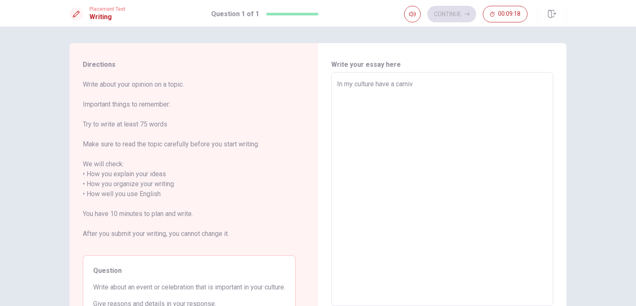
type textarea "In my culture have a carniva"
type textarea "x"
type textarea "In my culture have a [DATE]"
drag, startPoint x: 374, startPoint y: 83, endPoint x: 394, endPoint y: 83, distance: 19.9
click at [394, 83] on textarea "In my culture have a [DATE]" at bounding box center [442, 189] width 210 height 220
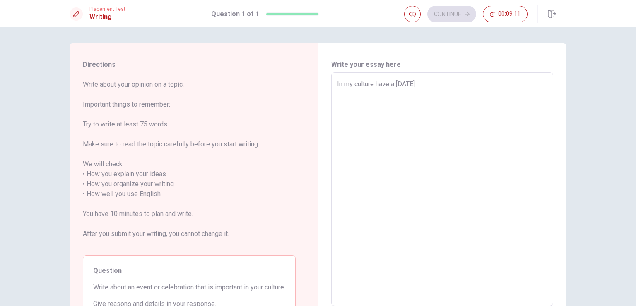
type textarea "x"
type textarea "In my culture t [DATE]"
type textarea "x"
type textarea "In my culture th [DATE]"
type textarea "x"
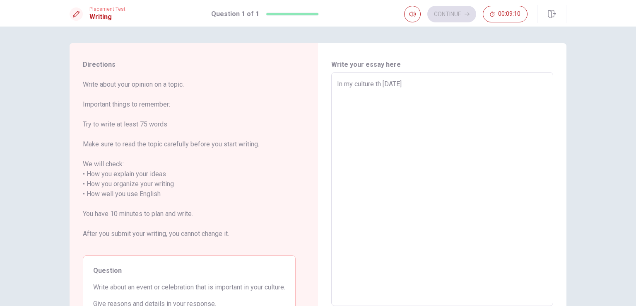
type textarea "In my culture the [DATE]"
click at [420, 87] on textarea "In my culture the [DATE]" at bounding box center [442, 189] width 210 height 220
type textarea "x"
type textarea "In my culture the [DATE]"
type textarea "x"
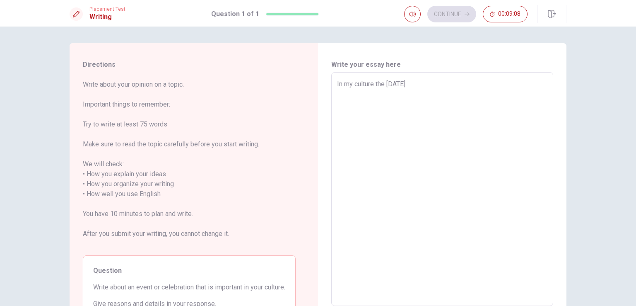
type textarea "In my culture the [DATE] i"
type textarea "x"
type textarea "In my culture the [DATE] ir"
type textarea "x"
type textarea "In my culture the [DATE] irs"
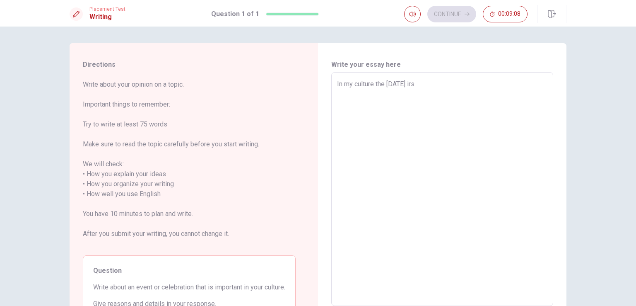
type textarea "x"
type textarea "In my culture the [DATE] ir"
type textarea "x"
type textarea "In my culture the [DATE] is"
type textarea "x"
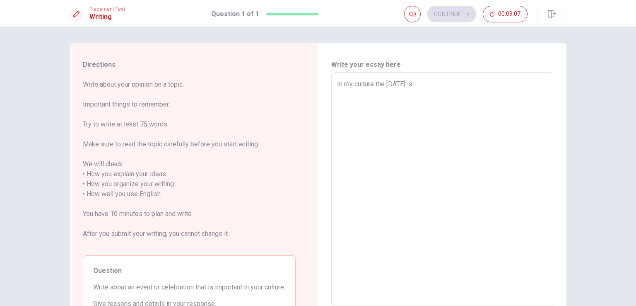
type textarea "In my culture the [DATE] is"
type textarea "x"
type textarea "In my culture the [DATE] is a"
type textarea "x"
type textarea "In my culture the [DATE] is a"
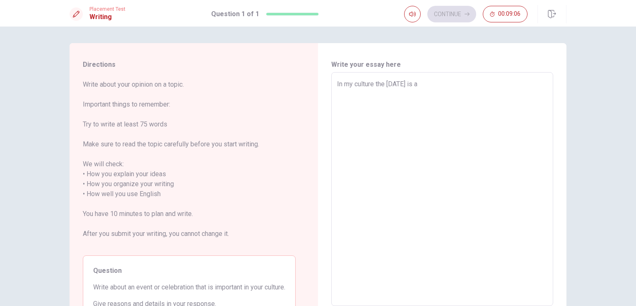
type textarea "x"
type textarea "In my culture the [DATE] is a i"
type textarea "x"
type textarea "In my culture the [DATE] is a im"
type textarea "x"
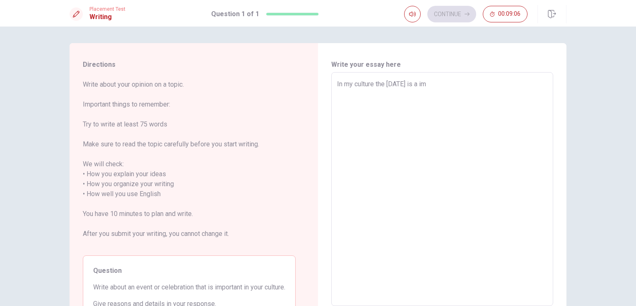
type textarea "In my culture the [DATE] is a imp"
type textarea "x"
type textarea "In my culture the [DATE] is a impo"
type textarea "x"
type textarea "In my culture the [DATE] is a impor"
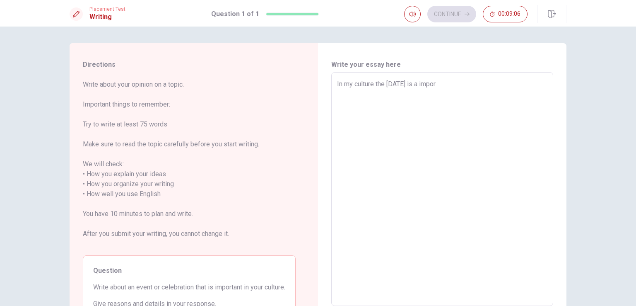
type textarea "x"
type textarea "In my culture the [DATE] is a import"
type textarea "x"
type textarea "In my culture the [DATE] is a importa"
type textarea "x"
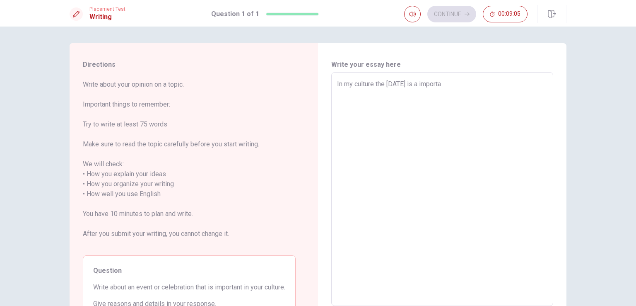
type textarea "In my culture the [DATE] is a importan"
type textarea "x"
type textarea "In my culture the [DATE] is a important"
type textarea "x"
type textarea "In my culture the [DATE] is a important"
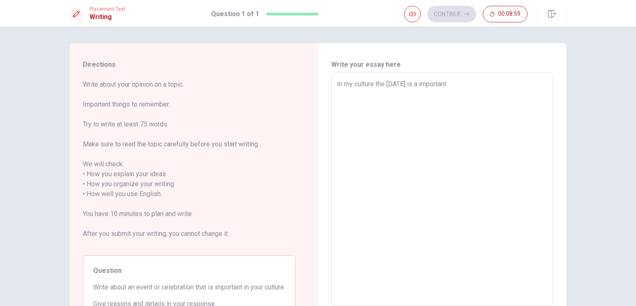
type textarea "x"
type textarea "In my culture the [DATE] is a important a"
type textarea "x"
type textarea "In my culture the [DATE] is a important an"
type textarea "x"
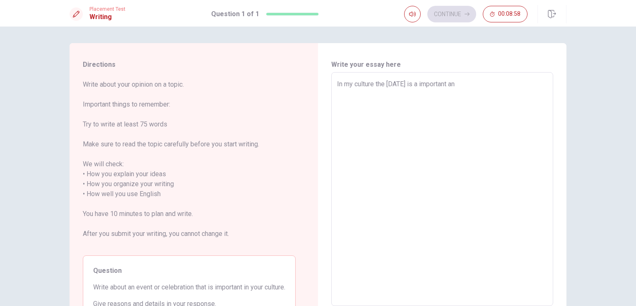
type textarea "In my culture the [DATE] is a important and"
type textarea "x"
type textarea "In my culture the [DATE] is a important and"
type textarea "x"
type textarea "In my culture the [DATE] is a important and r"
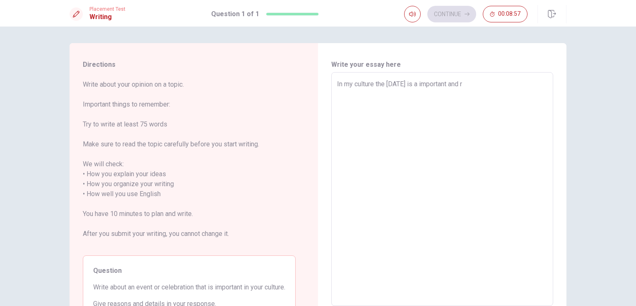
type textarea "x"
type textarea "In my culture the [DATE] is a important and re"
type textarea "x"
type textarea "In my culture the [DATE] is a important and rel"
type textarea "x"
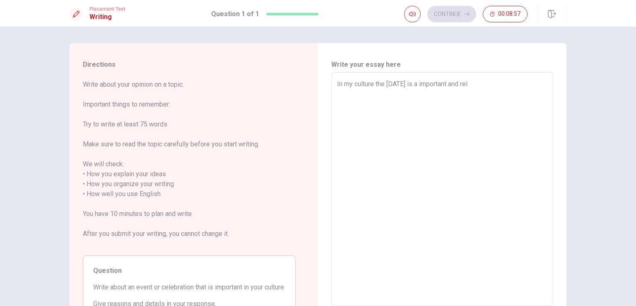
type textarea "In my culture the [DATE] is a important and rele"
type textarea "x"
type textarea "In my culture the [DATE] is a important and relev"
type textarea "x"
type textarea "In my culture the [DATE] is a important and releva"
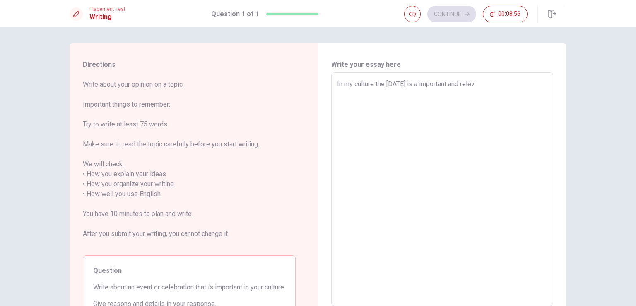
type textarea "x"
type textarea "In my culture the [DATE] is a important and relevat"
type textarea "x"
type textarea "In my culture the [DATE] is a important and relevate"
type textarea "x"
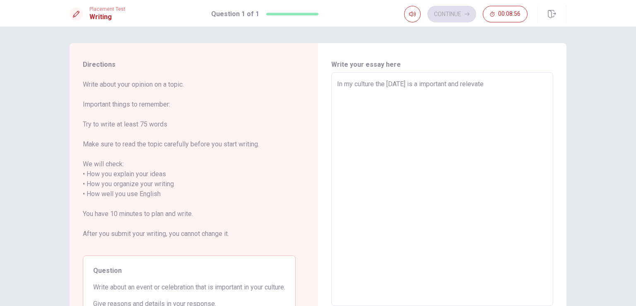
type textarea "In my culture the [DATE] is a important and relevated"
type textarea "x"
type textarea "In my culture the [DATE] is a important and relevate"
type textarea "x"
type textarea "In my culture the [DATE] is a important and relevat"
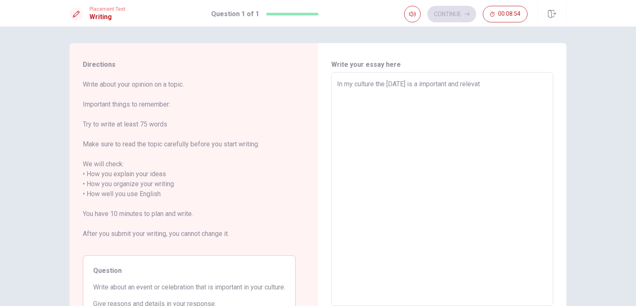
type textarea "x"
type textarea "In my culture the [DATE] is a important and relevata"
type textarea "x"
type textarea "In my culture the [DATE] is a important and relevat"
type textarea "x"
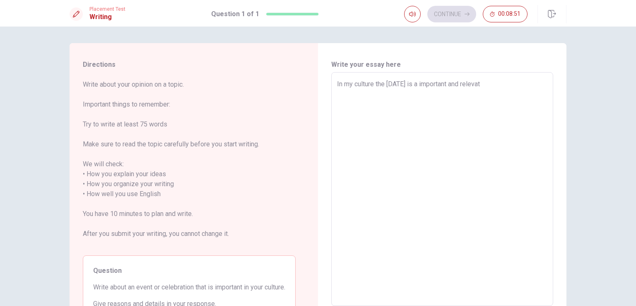
type textarea "In my culture the [DATE] is a important and relevate"
type textarea "x"
type textarea "In my culture the [DATE] is a important and relevated"
type textarea "x"
type textarea "In my culture the [DATE] is a important and relevate"
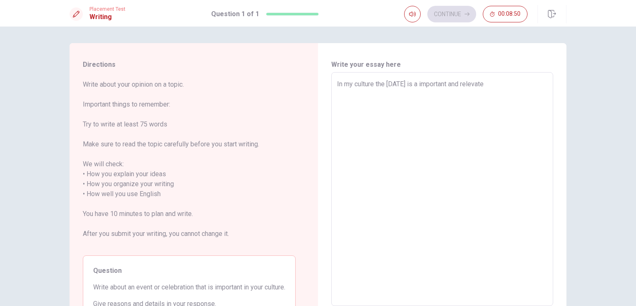
type textarea "x"
type textarea "In my culture the [DATE] is a important and relevat"
type textarea "x"
type textarea "In my culture the [DATE] is a important and releva"
type textarea "x"
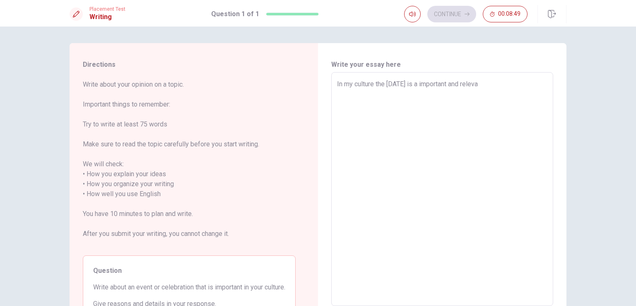
type textarea "In my culture the [DATE] is a important and relev"
type textarea "x"
type textarea "In my culture the [DATE] is a important and rele"
type textarea "x"
type textarea "In my culture the [DATE] is a important and rel"
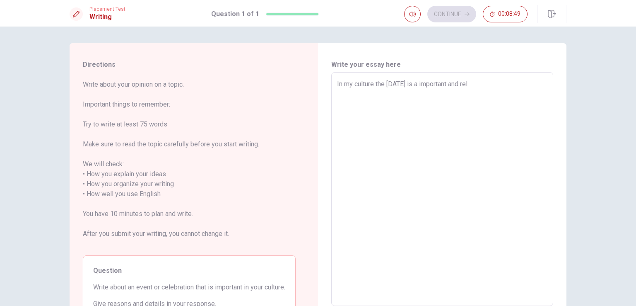
type textarea "x"
type textarea "In my culture the [DATE] is a important and re"
type textarea "x"
type textarea "In my culture the [DATE] is a important and r"
type textarea "x"
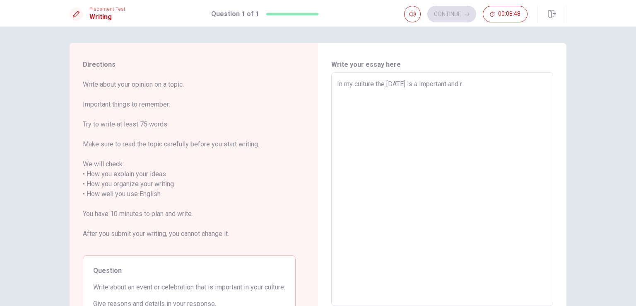
type textarea "In my culture the [DATE] is a important and"
type textarea "x"
type textarea "In my culture the [DATE] is a important and"
type textarea "x"
type textarea "In my culture the [DATE] is a important an"
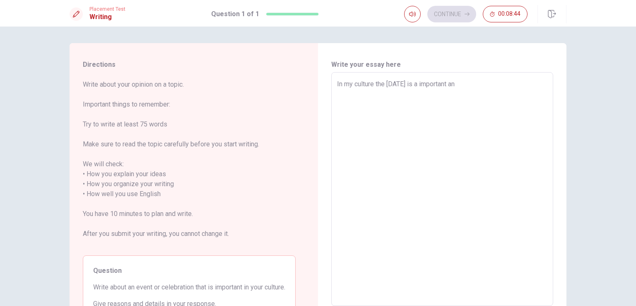
type textarea "x"
type textarea "In my culture the [DATE] is a important a"
type textarea "x"
type textarea "In my culture the [DATE] is a important"
type textarea "x"
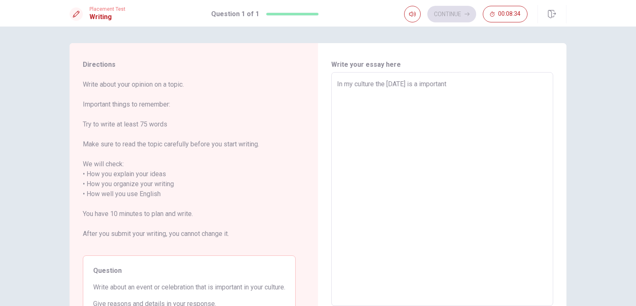
drag, startPoint x: 374, startPoint y: 85, endPoint x: 461, endPoint y: 81, distance: 87.5
click at [461, 81] on textarea "In my culture the [DATE] is a important" at bounding box center [442, 189] width 210 height 220
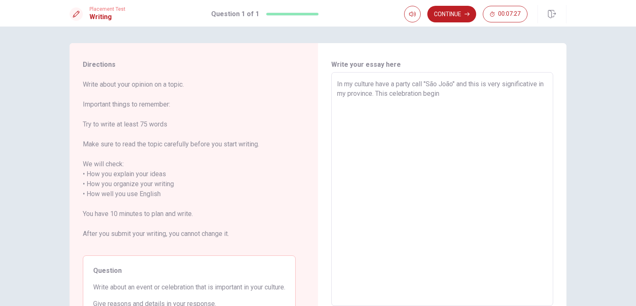
drag, startPoint x: 427, startPoint y: 93, endPoint x: 437, endPoint y: 101, distance: 12.6
click at [427, 94] on textarea "In my culture have a party call "São João" and this is very significative in my…" at bounding box center [442, 189] width 210 height 220
click at [471, 85] on textarea "In my culture have a party call "São João" and this is very significative in my…" at bounding box center [442, 189] width 210 height 220
click at [470, 93] on textarea "In my culture have a party call "São João" and this is very significative in my…" at bounding box center [442, 189] width 210 height 220
click at [416, 94] on textarea "In my culture have a party call "São João" and this is very significative in my…" at bounding box center [442, 189] width 210 height 220
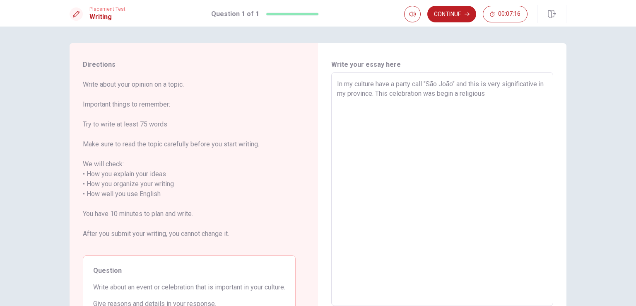
click at [416, 94] on textarea "In my culture have a party call "São João" and this is very significative in my…" at bounding box center [442, 189] width 210 height 220
click at [485, 95] on textarea "In my culture have a party call "São João" and this is very significative in my…" at bounding box center [442, 189] width 210 height 220
click at [448, 92] on textarea "In my culture have a party call "São João" and this is very significative in my…" at bounding box center [442, 189] width 210 height 220
click at [526, 94] on textarea "In my culture have a party call "São João" and this is very significative in my…" at bounding box center [442, 189] width 210 height 220
click at [412, 82] on textarea "In my culture have a party call "São João" and this is very significative in my…" at bounding box center [442, 189] width 210 height 220
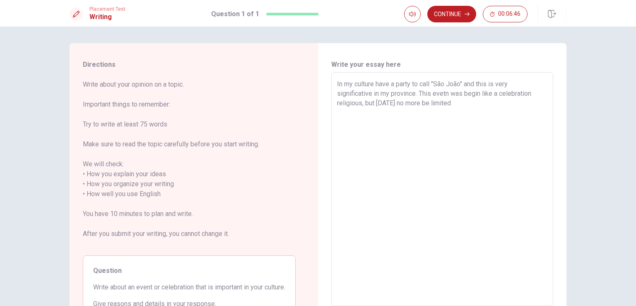
click at [455, 106] on textarea "In my culture have a party to call "São João" and this is very significative in…" at bounding box center [442, 189] width 210 height 220
click at [447, 92] on textarea "In my culture have a party to call "São João" and this is very significative in…" at bounding box center [442, 189] width 210 height 220
click at [499, 92] on textarea "In my culture have a party to call "São João" and this is very significative in…" at bounding box center [442, 189] width 210 height 220
click at [385, 106] on textarea "In my culture have a party to call "São João" and this is very significative in…" at bounding box center [442, 189] width 210 height 220
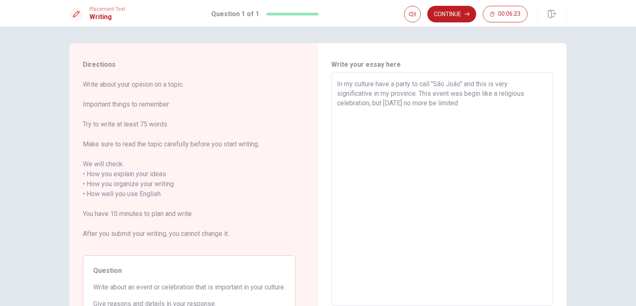
click at [376, 113] on textarea "In my culture have a party to call "São João" and this is very significative in…" at bounding box center [442, 189] width 210 height 220
click at [466, 105] on textarea "In my culture have a party to call "São João" and this is very significative in…" at bounding box center [442, 189] width 210 height 220
click at [462, 105] on textarea "In my culture have a party to call "São João" and this is very significative in…" at bounding box center [442, 189] width 210 height 220
click at [409, 102] on textarea "In my culture have a party to call "São João" and this is very significative in…" at bounding box center [442, 189] width 210 height 220
drag, startPoint x: 432, startPoint y: 102, endPoint x: 427, endPoint y: 102, distance: 5.0
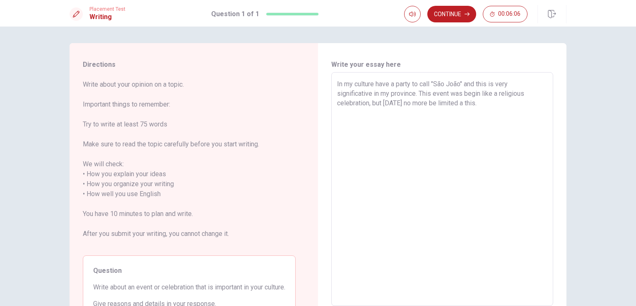
click at [427, 102] on textarea "In my culture have a party to call "São João" and this is very significative in…" at bounding box center [442, 189] width 210 height 220
click at [470, 103] on textarea "In my culture have a party to call "São João" and this is very significative in…" at bounding box center [442, 189] width 210 height 220
click at [457, 101] on textarea "In my culture have a party to call "São João" and this is very significative in…" at bounding box center [442, 189] width 210 height 220
click at [490, 103] on textarea "In my culture have a party to call "São João" and this is very significative in…" at bounding box center [442, 189] width 210 height 220
click at [478, 112] on textarea "In my culture have a party to call "São João" and this is very significative in…" at bounding box center [442, 189] width 210 height 220
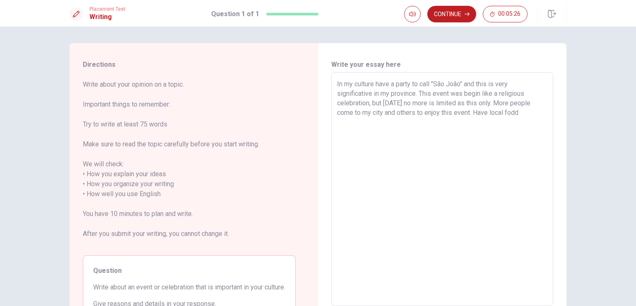
click at [519, 111] on textarea "In my culture have a party to call "São João" and this is very significative in…" at bounding box center [442, 189] width 210 height 220
click at [489, 113] on textarea "In my culture have a party to call "São João" and this is very significative in…" at bounding box center [442, 189] width 210 height 220
click at [544, 113] on textarea "In my culture have a party to call "São João" and this is very significative in…" at bounding box center [442, 189] width 210 height 220
click at [415, 111] on textarea "In my culture have a party to call "São João" and this is very significative in…" at bounding box center [442, 189] width 210 height 220
click at [441, 128] on textarea "In my culture have a party to call "São João" and this is very significative in…" at bounding box center [442, 189] width 210 height 220
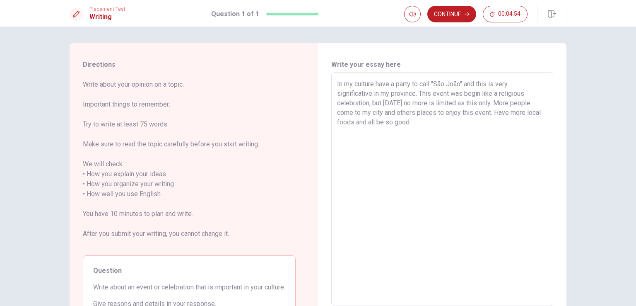
click at [494, 113] on textarea "In my culture have a party to call "São João" and this is very significative in…" at bounding box center [442, 189] width 210 height 220
drag, startPoint x: 333, startPoint y: 83, endPoint x: 505, endPoint y: 128, distance: 178.1
click at [505, 128] on div "In my culture have a party to call "São João" and this is very significative in…" at bounding box center [442, 189] width 222 height 234
drag, startPoint x: 506, startPoint y: 123, endPoint x: 409, endPoint y: 103, distance: 98.6
click at [409, 103] on textarea "In my culture have a party to call "São João" and this is very significative in…" at bounding box center [442, 189] width 210 height 220
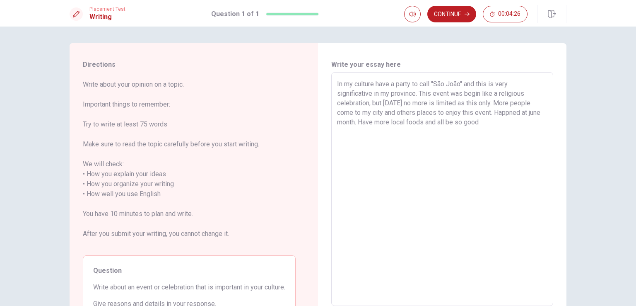
click at [417, 131] on textarea "In my culture have a party to call "São João" and this is very significative in…" at bounding box center [442, 189] width 210 height 220
drag, startPoint x: 334, startPoint y: 82, endPoint x: 486, endPoint y: 121, distance: 157.1
click at [484, 120] on div "In my culture have a party to call "São João" and this is very significative in…" at bounding box center [442, 189] width 222 height 234
drag, startPoint x: 473, startPoint y: 118, endPoint x: 334, endPoint y: 78, distance: 143.9
click at [334, 78] on div "In my culture have a party to call "São João" and this is very significative in…" at bounding box center [442, 189] width 222 height 234
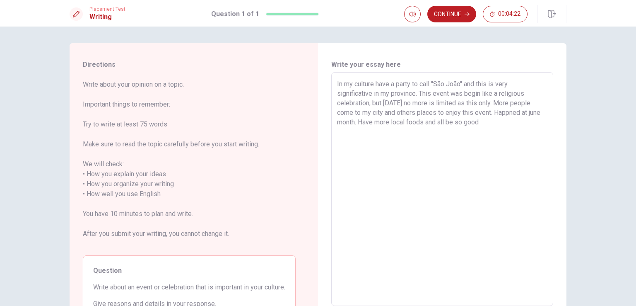
click at [394, 166] on textarea "In my culture have a party to call "São João" and this is very significative in…" at bounding box center [442, 189] width 210 height 220
click at [481, 103] on textarea "In my culture have a party to call "São João" and this is very significative in…" at bounding box center [442, 189] width 210 height 220
click at [497, 121] on textarea "In my culture have a party to call "São João" and this is very significative in…" at bounding box center [442, 189] width 210 height 220
click at [513, 113] on textarea "In my culture have a party to call "São João" and this is very significative in…" at bounding box center [442, 189] width 210 height 220
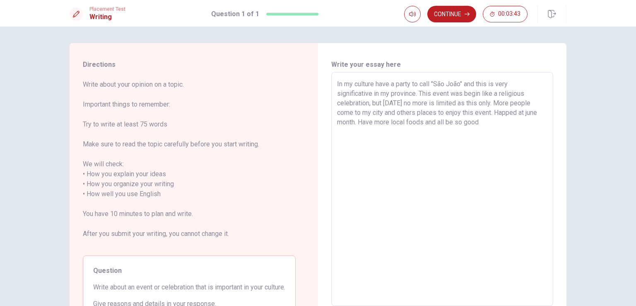
drag, startPoint x: 516, startPoint y: 112, endPoint x: 495, endPoint y: 111, distance: 20.7
click at [495, 111] on textarea "In my culture have a party to call "São João" and this is very significative in…" at bounding box center [442, 189] width 210 height 220
click at [502, 137] on textarea "In my culture have a party to call "São João" and this is very significative in…" at bounding box center [442, 189] width 210 height 220
click at [423, 123] on textarea "In my culture have a party to call "São João" and this is very significative in…" at bounding box center [442, 189] width 210 height 220
click at [480, 126] on textarea "In my culture have a party to call "São João" and this is very significative in…" at bounding box center [442, 189] width 210 height 220
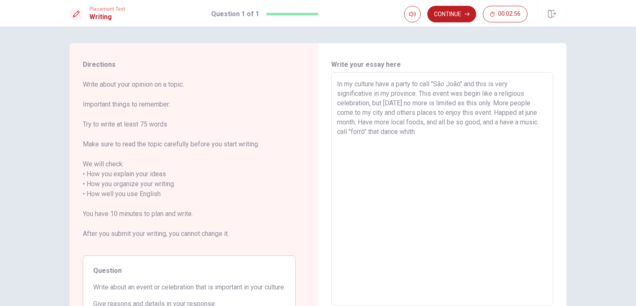
drag, startPoint x: 408, startPoint y: 145, endPoint x: 412, endPoint y: 130, distance: 15.6
click at [408, 145] on textarea "In my culture have a party to call "São João" and this is very significative in…" at bounding box center [442, 189] width 210 height 220
click at [424, 133] on textarea "In my culture have a party to call "São João" and this is very significative in…" at bounding box center [442, 189] width 210 height 220
click at [399, 131] on textarea "In my culture have a party to call "São João" and this is very significative in…" at bounding box center [442, 189] width 210 height 220
drag, startPoint x: 401, startPoint y: 131, endPoint x: 426, endPoint y: 130, distance: 24.9
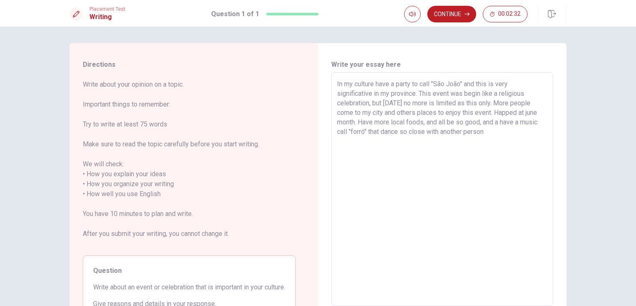
click at [426, 130] on textarea "In my culture have a party to call "São João" and this is very significative in…" at bounding box center [442, 189] width 210 height 220
drag, startPoint x: 468, startPoint y: 135, endPoint x: 315, endPoint y: 83, distance: 161.2
click at [315, 83] on div "Directions Write about your opinion on a topic. Important things to remember: T…" at bounding box center [318, 189] width 497 height 292
drag, startPoint x: 444, startPoint y: 179, endPoint x: 439, endPoint y: 176, distance: 5.3
click at [443, 179] on textarea "In my culture have a party to call "São João" and this is very significative in…" at bounding box center [442, 189] width 210 height 220
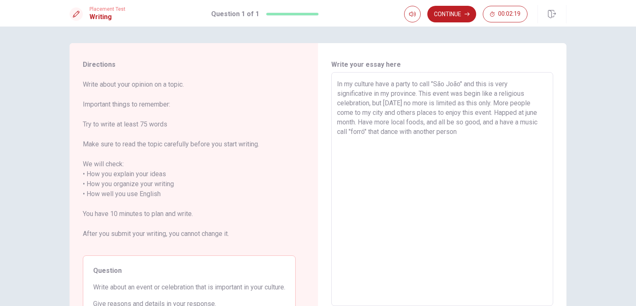
click at [431, 142] on textarea "In my culture have a party to call "São João" and this is very significative in…" at bounding box center [442, 189] width 210 height 220
click at [418, 91] on textarea "In my culture have a party to call "São João" and this is very significative in…" at bounding box center [442, 189] width 210 height 220
click at [487, 104] on textarea "In my culture have a party to call "São João" and this is very significative in…" at bounding box center [442, 189] width 210 height 220
click at [522, 113] on textarea "In my culture have a party to call "São João" and this is very significative in…" at bounding box center [442, 189] width 210 height 220
drag, startPoint x: 520, startPoint y: 111, endPoint x: 522, endPoint y: 125, distance: 13.8
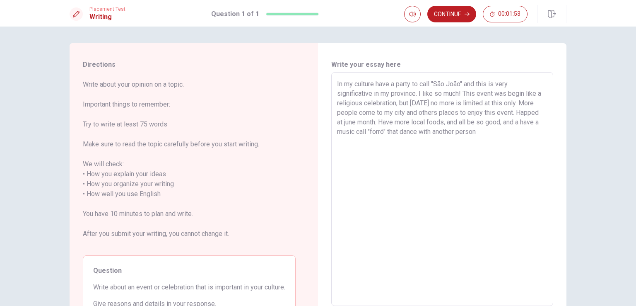
click at [520, 111] on textarea "In my culture have a party to call "São João" and this is very significative in…" at bounding box center [442, 189] width 210 height 220
click at [337, 121] on textarea "In my culture have a party to call "São João" and this is very significative in…" at bounding box center [442, 189] width 210 height 220
click at [490, 122] on textarea "In my culture have a party to call "São João" and this is very significative in…" at bounding box center [442, 189] width 210 height 220
click at [535, 133] on textarea "In my culture have a party to call "São João" and this is very significative in…" at bounding box center [442, 189] width 210 height 220
click at [398, 123] on textarea "In my culture have a party to call "São João" and this is very significative in…" at bounding box center [442, 189] width 210 height 220
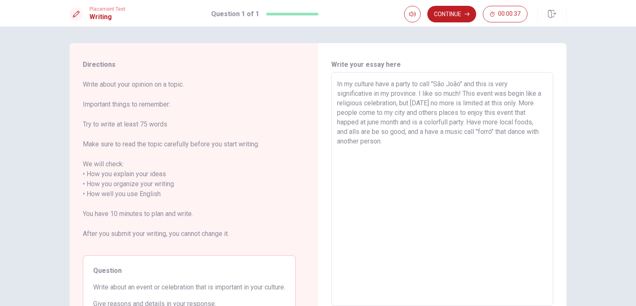
click at [407, 150] on textarea "In my culture have a party to call "São João" and this is very significative in…" at bounding box center [442, 189] width 210 height 220
click at [407, 146] on textarea "In my culture have a party to call "São João" and this is very significative in…" at bounding box center [442, 189] width 210 height 220
click at [465, 121] on textarea "In my culture have a party to call "São João" and this is very significative in…" at bounding box center [442, 189] width 210 height 220
click at [395, 143] on textarea "In my culture have a party to call "São João" and this is very significative in…" at bounding box center [442, 189] width 210 height 220
drag, startPoint x: 427, startPoint y: 141, endPoint x: 319, endPoint y: 77, distance: 125.7
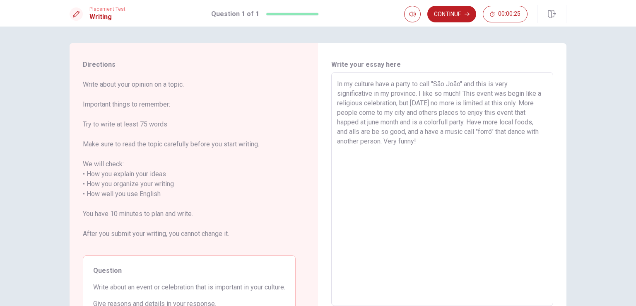
click at [319, 77] on div "Write your essay here In my culture have a party to call "[GEOGRAPHIC_DATA]" an…" at bounding box center [442, 189] width 248 height 292
click at [459, 17] on button "Continue" at bounding box center [451, 14] width 49 height 17
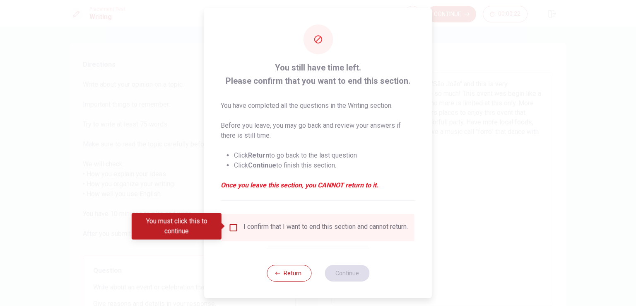
click at [232, 226] on input "You must click this to continue" at bounding box center [234, 227] width 10 height 10
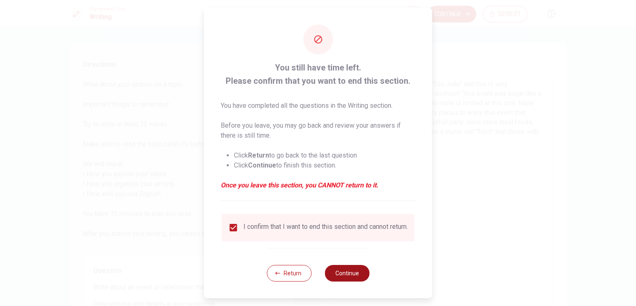
click at [345, 278] on button "Continue" at bounding box center [347, 273] width 45 height 17
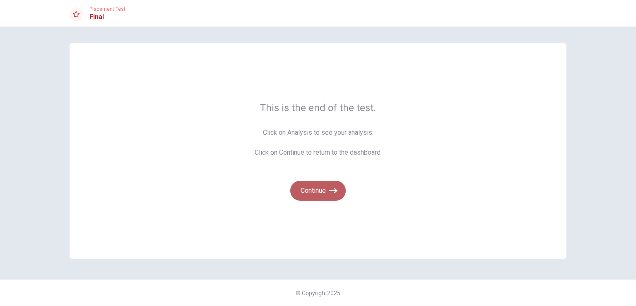
click at [306, 194] on button "Continue" at bounding box center [317, 191] width 55 height 20
